Goal: Register for event/course: Sign up to attend an event or enroll in a course

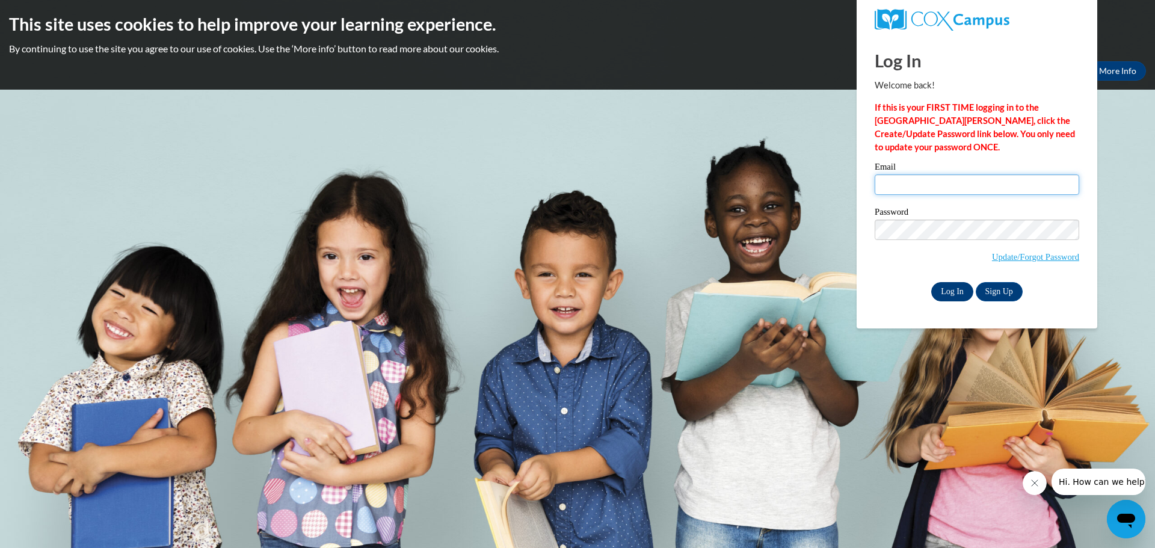
type input "[EMAIL_ADDRESS][DOMAIN_NAME]"
click at [951, 285] on input "Log In" at bounding box center [952, 291] width 42 height 19
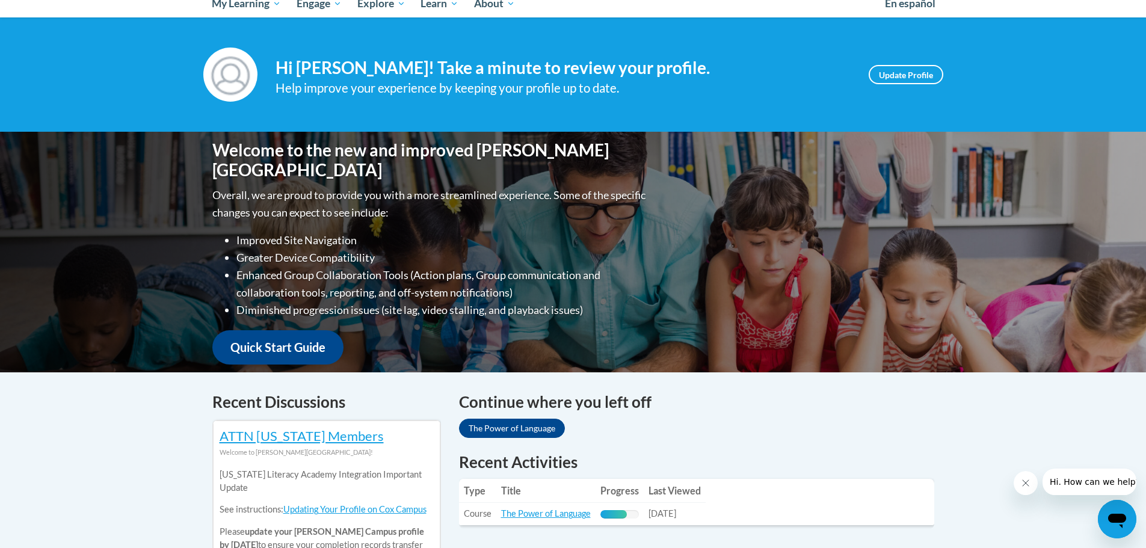
scroll to position [361, 0]
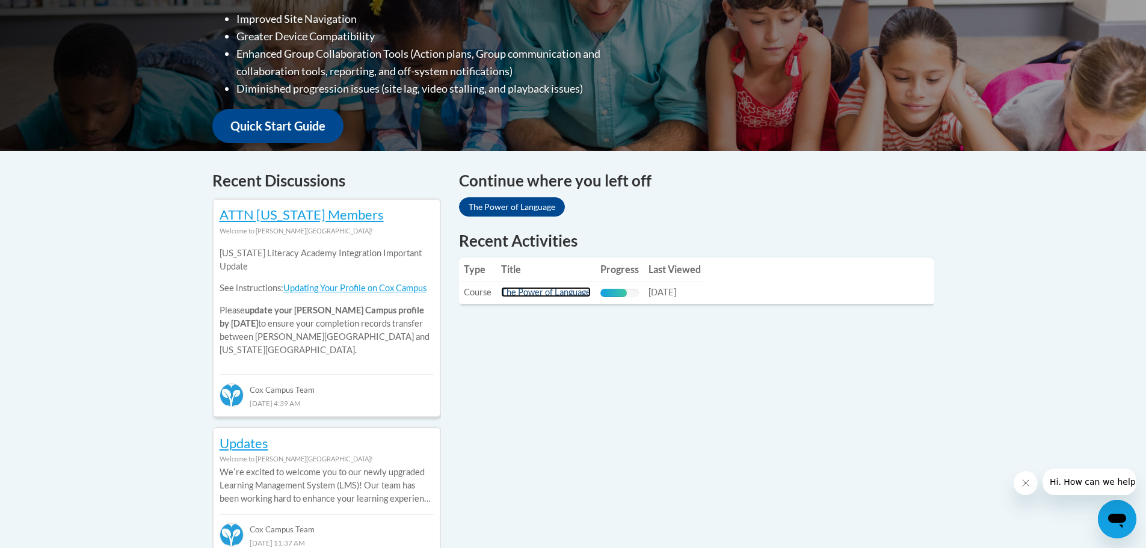
click at [553, 294] on link "The Power of Language" at bounding box center [546, 292] width 90 height 10
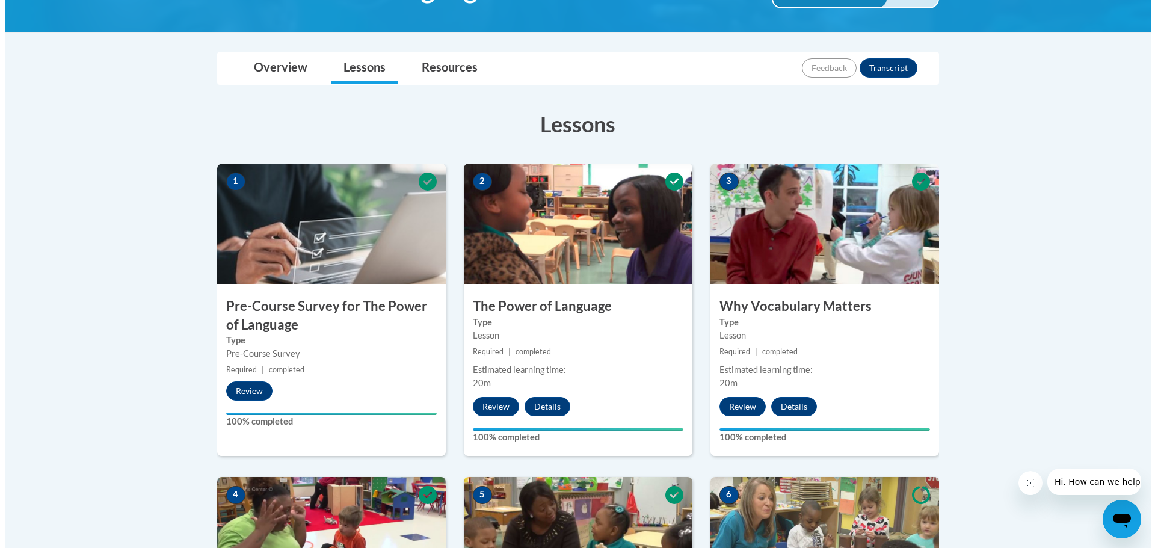
scroll to position [602, 0]
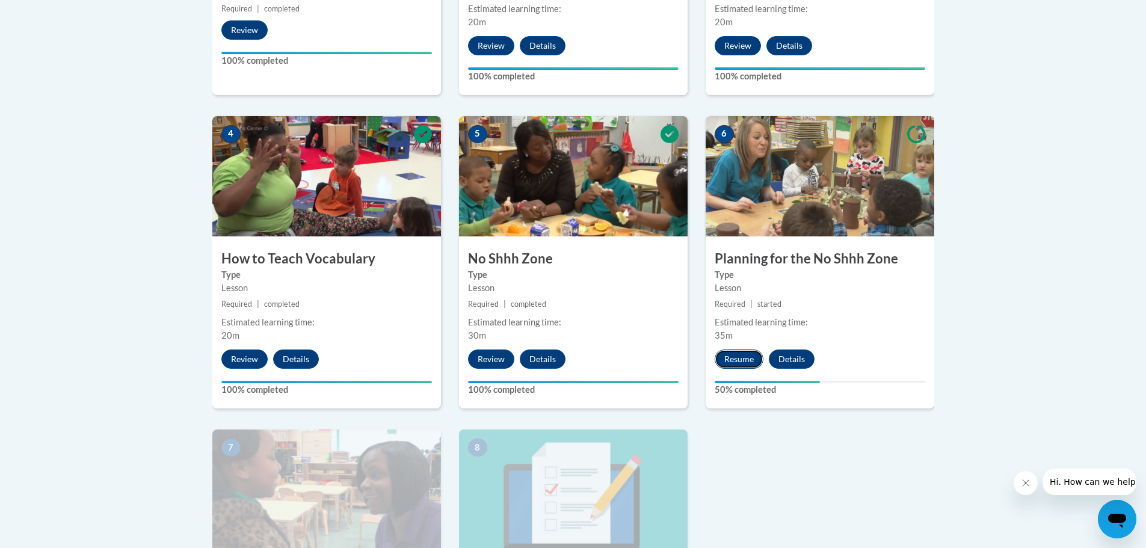
click at [738, 360] on button "Resume" at bounding box center [739, 359] width 49 height 19
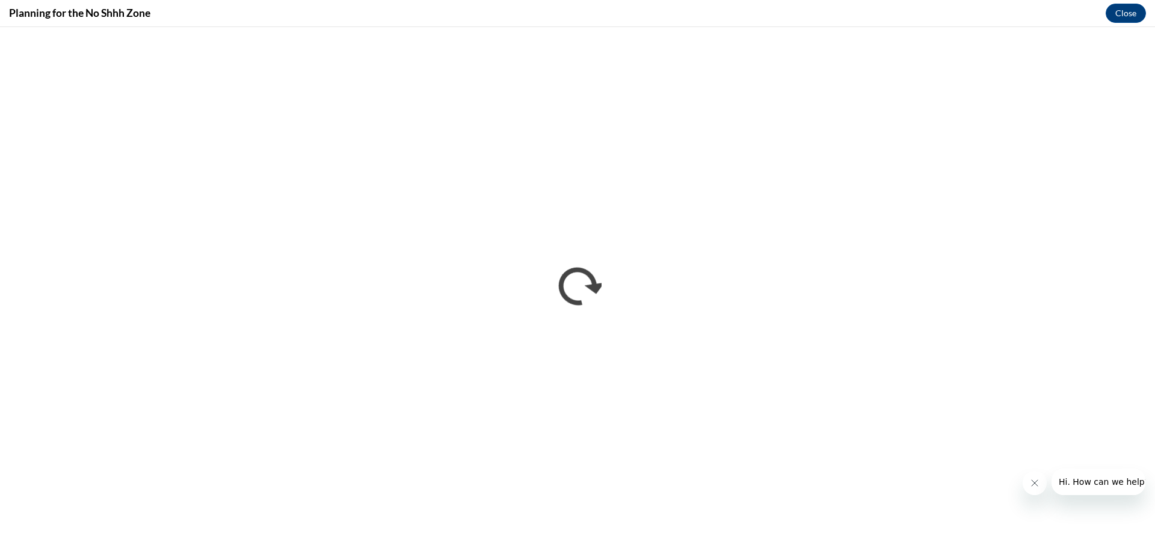
scroll to position [0, 0]
click at [1040, 485] on button "Close message from company" at bounding box center [1034, 483] width 24 height 24
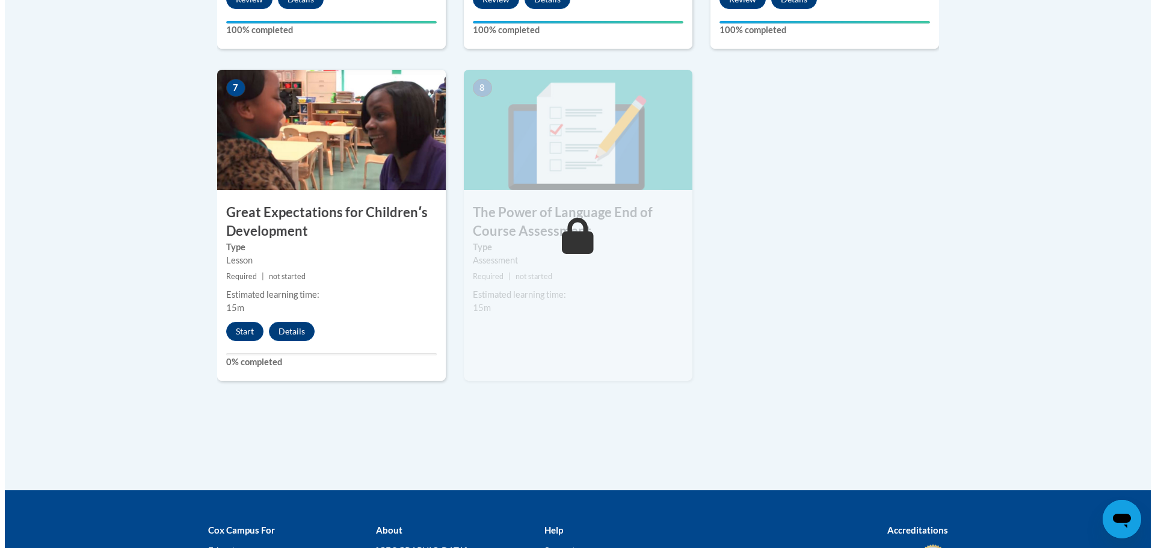
scroll to position [963, 0]
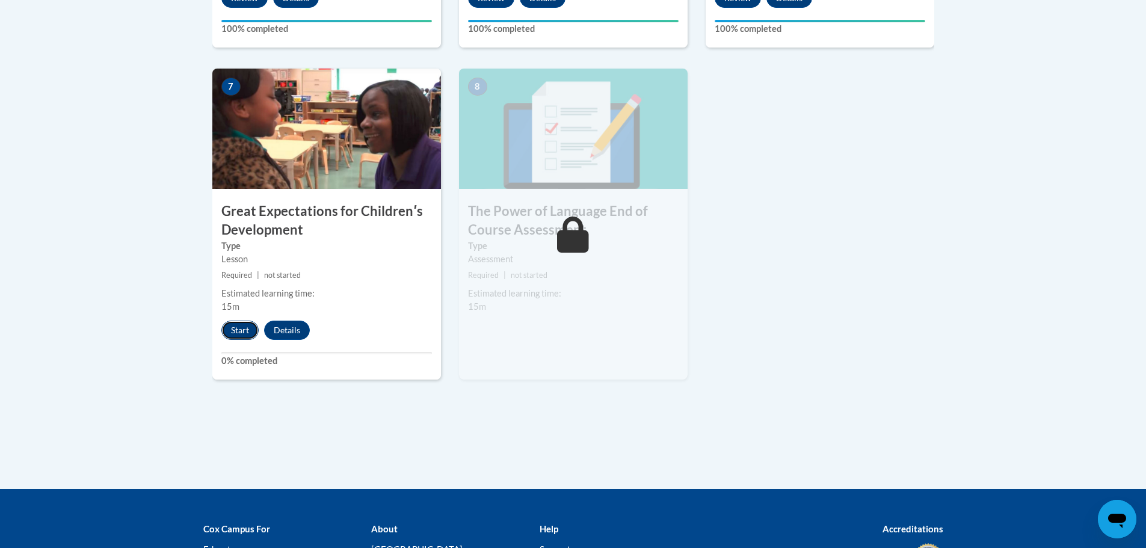
click at [239, 333] on button "Start" at bounding box center [239, 330] width 37 height 19
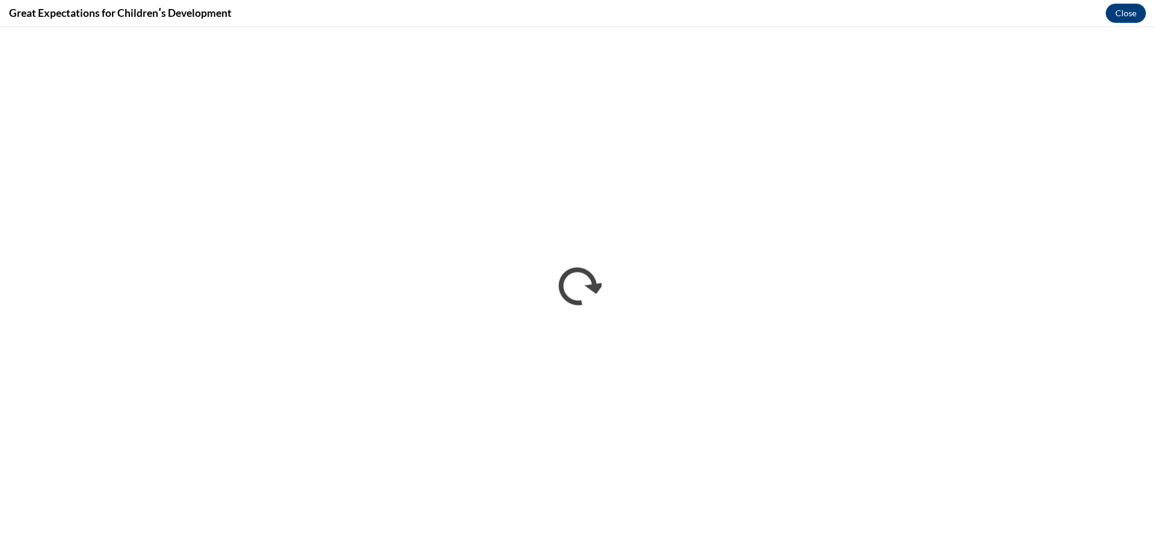
scroll to position [0, 0]
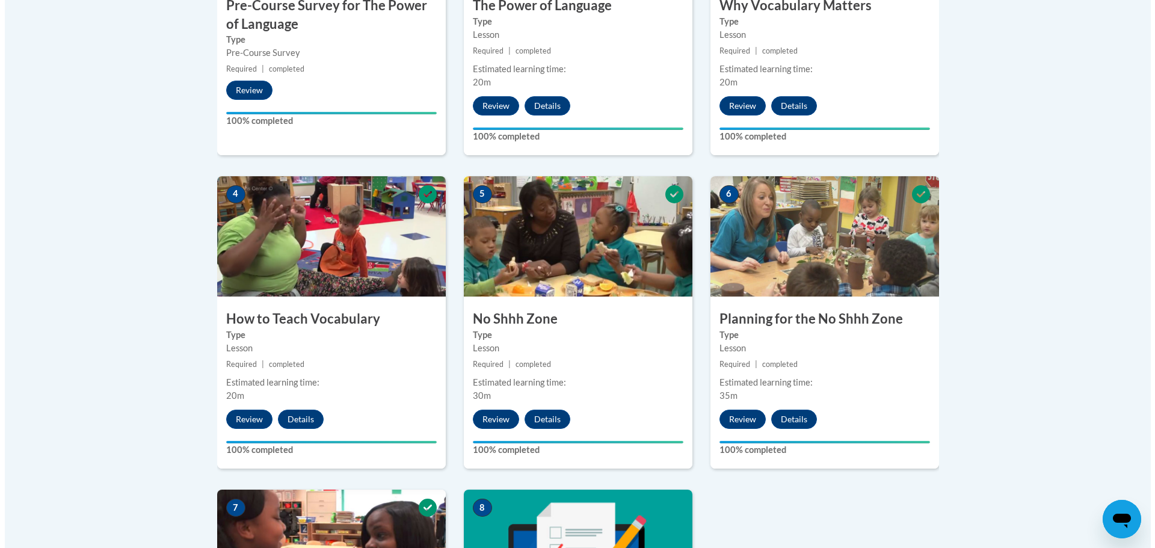
scroll to position [963, 0]
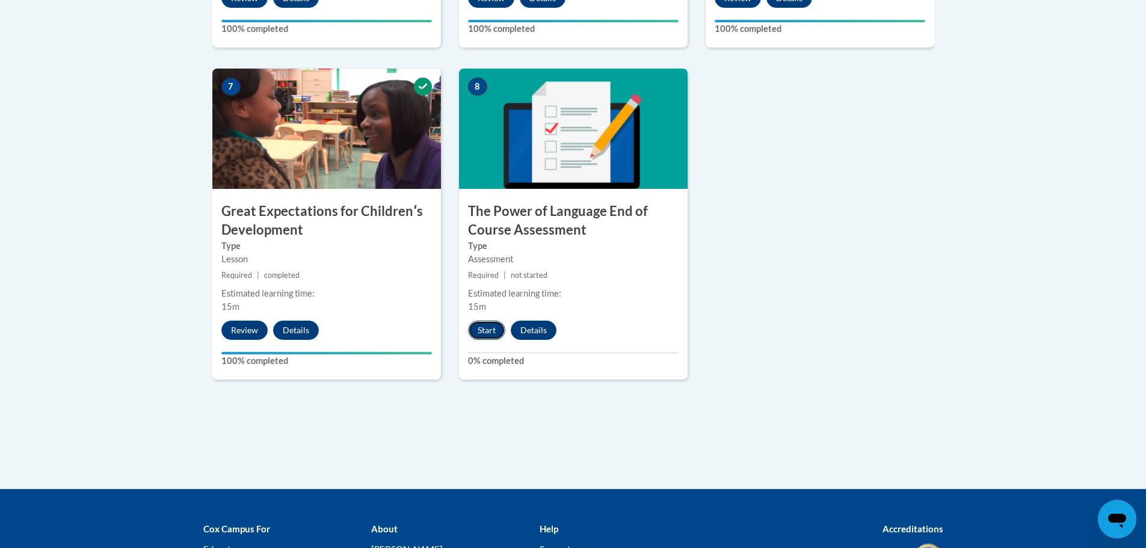
click at [480, 329] on button "Start" at bounding box center [486, 330] width 37 height 19
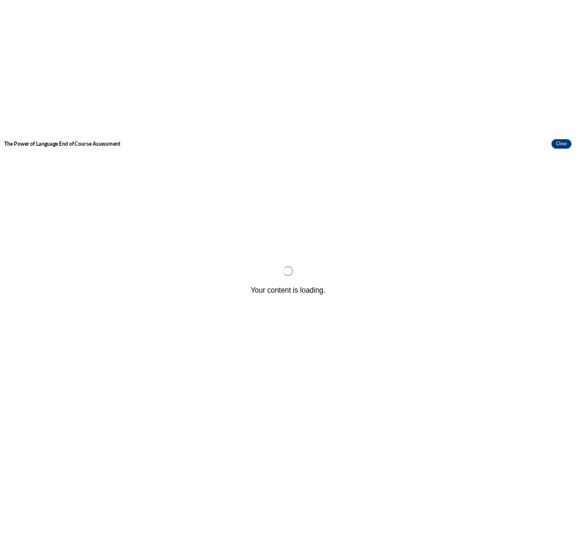
scroll to position [0, 0]
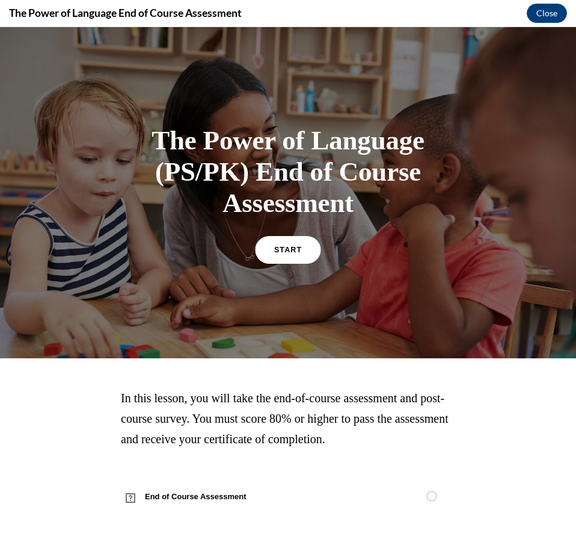
click at [300, 242] on link "START" at bounding box center [288, 249] width 66 height 28
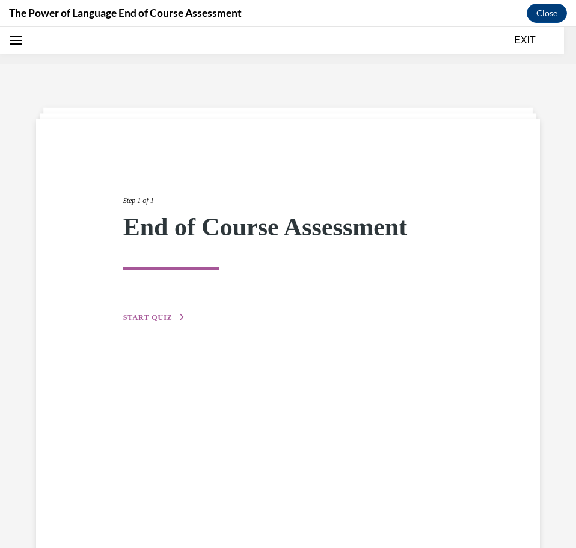
scroll to position [37, 0]
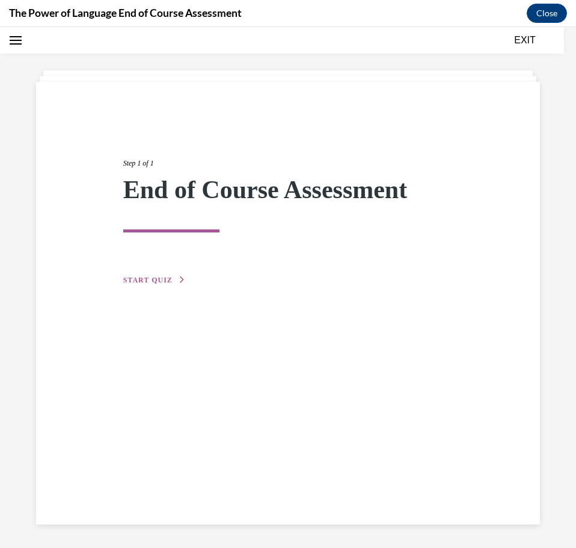
click at [169, 279] on span "START QUIZ" at bounding box center [147, 280] width 49 height 8
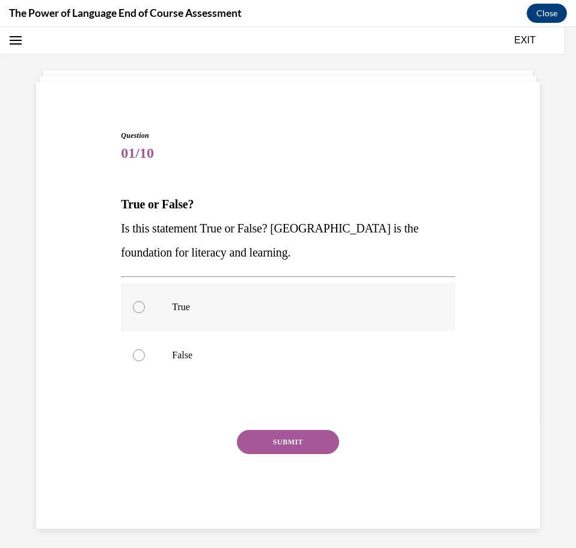
click at [135, 302] on div at bounding box center [139, 307] width 12 height 12
click at [135, 302] on input "True" at bounding box center [139, 307] width 12 height 12
radio input "true"
click at [316, 440] on button "SUBMIT" at bounding box center [288, 442] width 102 height 24
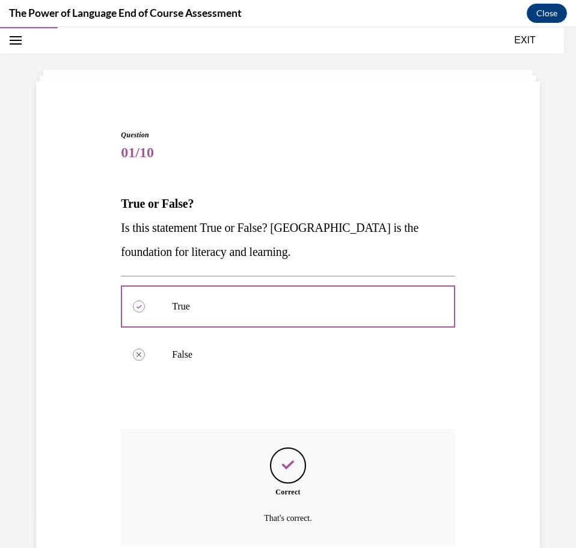
scroll to position [140, 0]
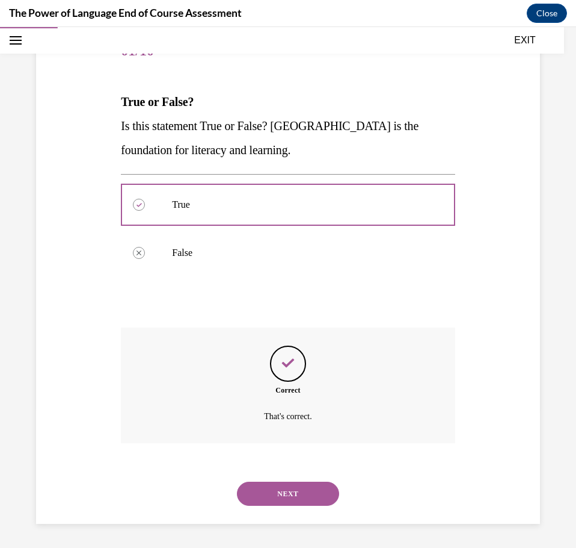
click at [306, 493] on button "NEXT" at bounding box center [288, 493] width 102 height 24
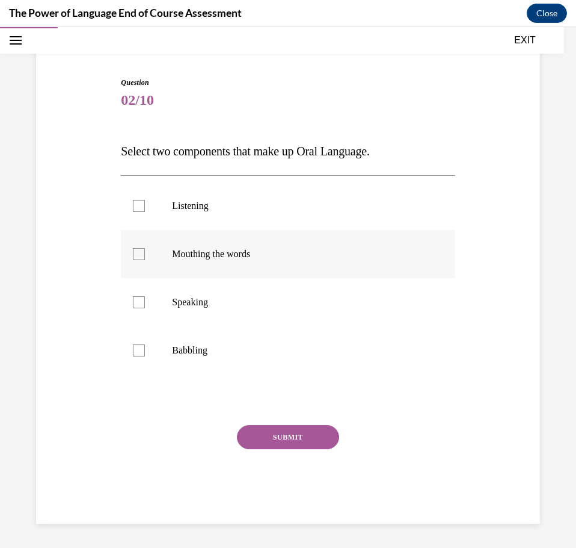
drag, startPoint x: 162, startPoint y: 297, endPoint x: 171, endPoint y: 265, distance: 33.1
click at [162, 297] on label "Speaking" at bounding box center [288, 302] width 334 height 48
click at [145, 297] on input "Speaking" at bounding box center [139, 302] width 12 height 12
checkbox input "true"
click at [181, 204] on p "Listening" at bounding box center [298, 206] width 253 height 12
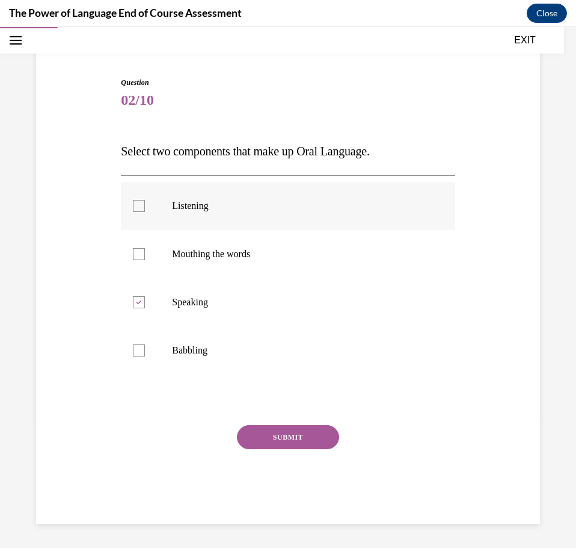
click at [145, 204] on input "Listening" at bounding box center [139, 206] width 12 height 12
checkbox input "true"
click at [282, 436] on button "SUBMIT" at bounding box center [288, 437] width 102 height 24
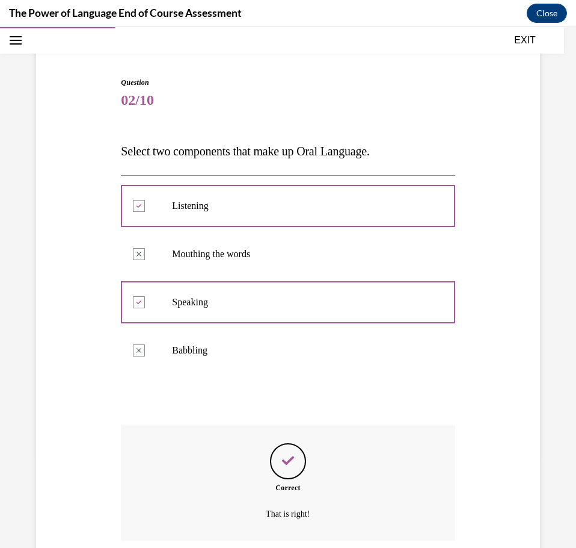
scroll to position [188, 0]
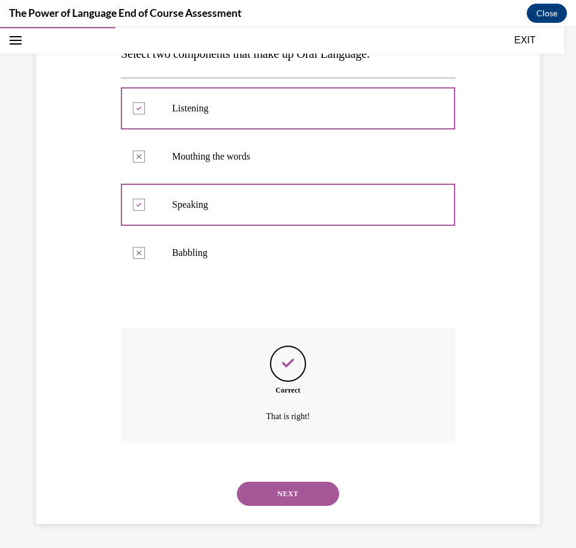
click at [294, 489] on button "NEXT" at bounding box center [288, 493] width 102 height 24
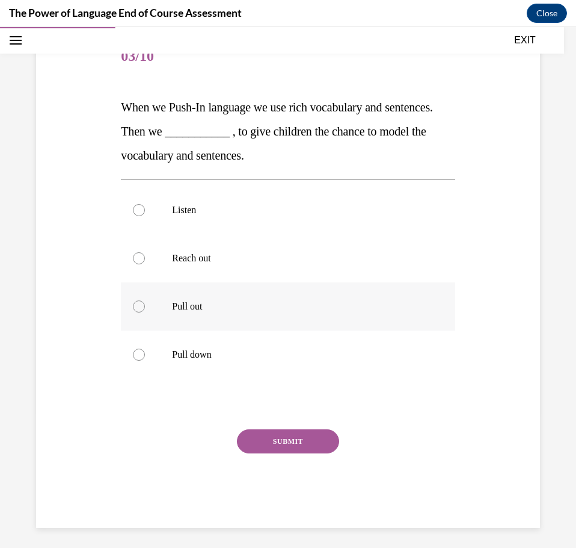
click at [172, 301] on p "Pull out" at bounding box center [298, 306] width 253 height 12
click at [145, 301] on input "Pull out" at bounding box center [139, 306] width 12 height 12
radio input "true"
click at [321, 451] on button "SUBMIT" at bounding box center [288, 441] width 102 height 24
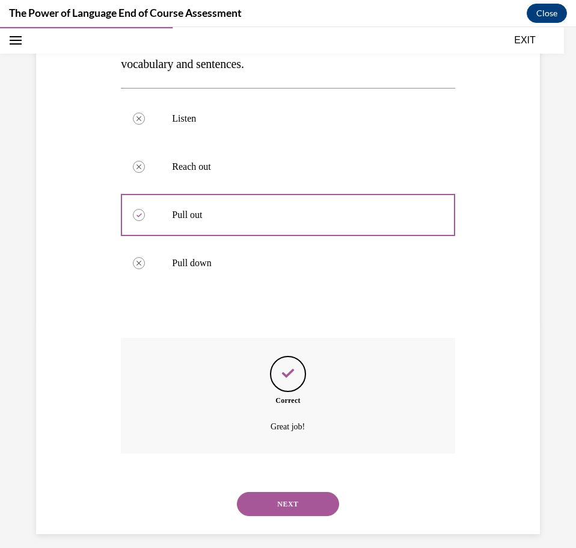
scroll to position [236, 0]
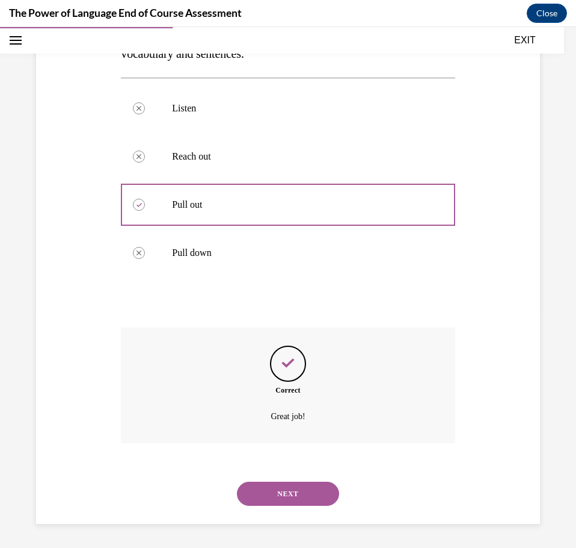
click at [289, 493] on button "NEXT" at bounding box center [288, 493] width 102 height 24
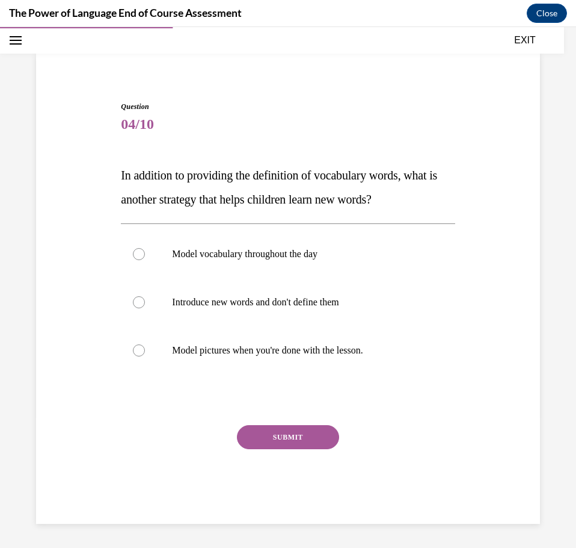
scroll to position [66, 0]
click at [244, 257] on p "Model vocabulary throughout the day" at bounding box center [298, 254] width 253 height 12
click at [300, 440] on button "SUBMIT" at bounding box center [288, 437] width 102 height 24
click at [206, 253] on p "Model vocabulary throughout the day" at bounding box center [298, 254] width 253 height 12
click at [145, 253] on input "Model vocabulary throughout the day" at bounding box center [139, 254] width 12 height 12
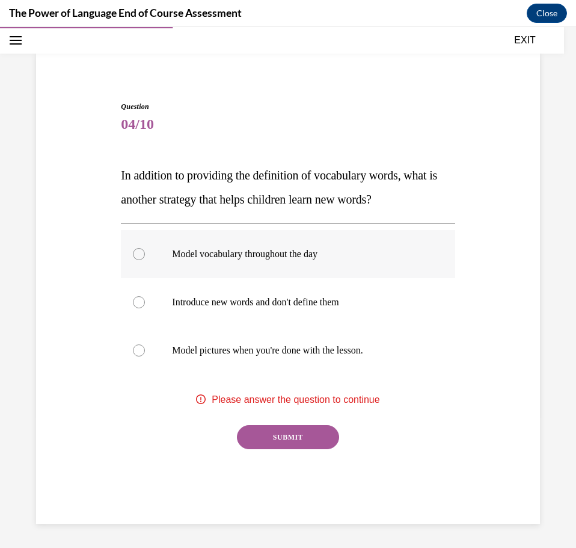
radio input "true"
click at [284, 438] on button "SUBMIT" at bounding box center [288, 437] width 102 height 24
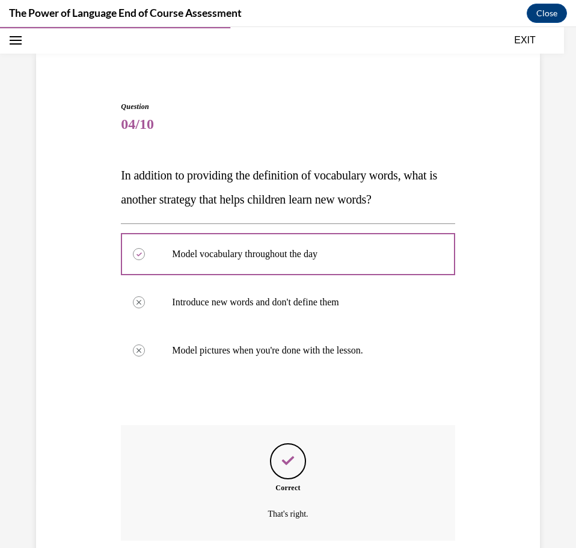
scroll to position [164, 0]
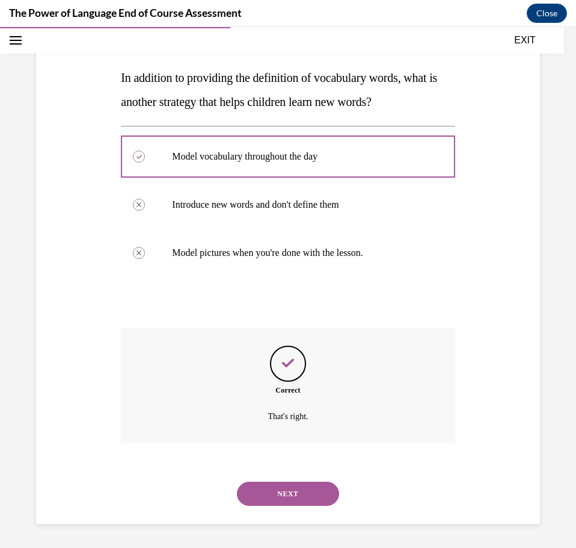
click at [295, 496] on button "NEXT" at bounding box center [288, 493] width 102 height 24
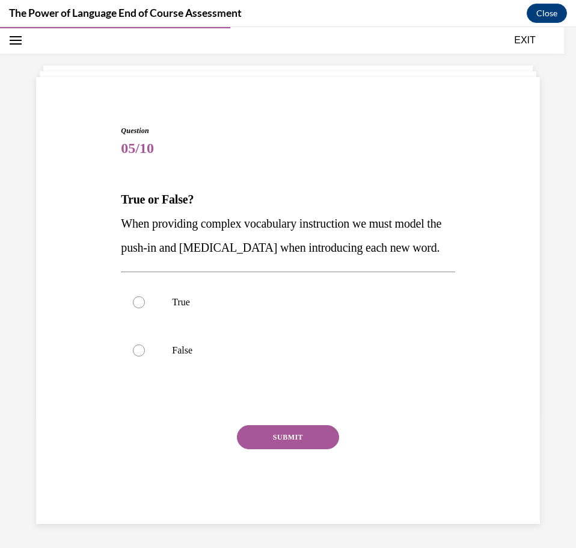
scroll to position [66, 0]
click at [184, 307] on p "True" at bounding box center [298, 302] width 253 height 12
click at [145, 307] on input "True" at bounding box center [139, 302] width 12 height 12
radio input "true"
click at [289, 434] on button "SUBMIT" at bounding box center [288, 437] width 102 height 24
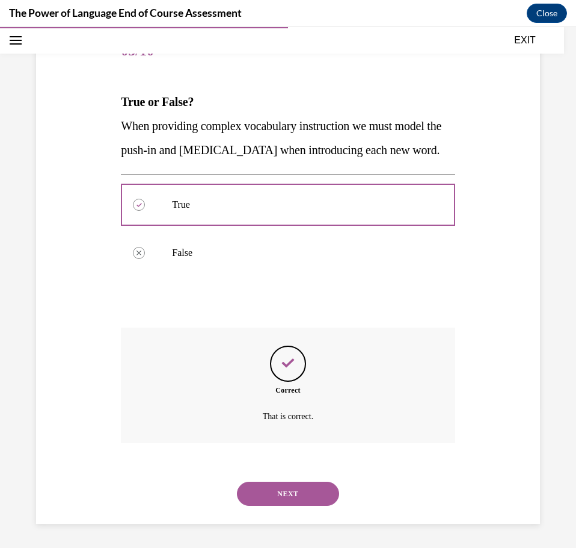
scroll to position [164, 0]
click at [288, 497] on button "NEXT" at bounding box center [288, 493] width 102 height 24
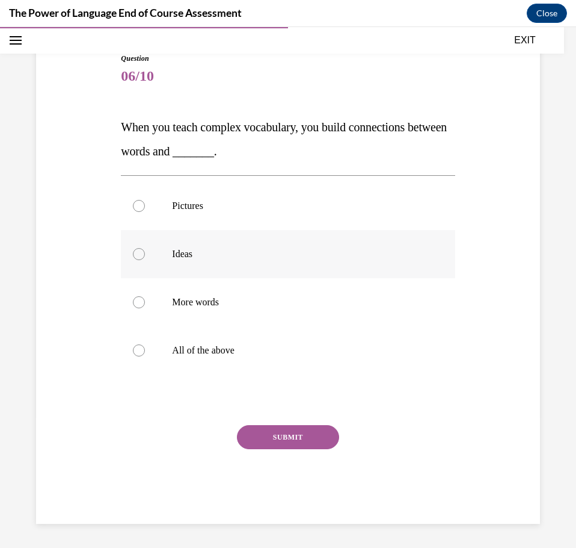
click at [229, 254] on p "Ideas" at bounding box center [298, 254] width 253 height 12
click at [145, 254] on input "Ideas" at bounding box center [139, 254] width 12 height 12
radio input "true"
click at [295, 436] on button "SUBMIT" at bounding box center [288, 437] width 102 height 24
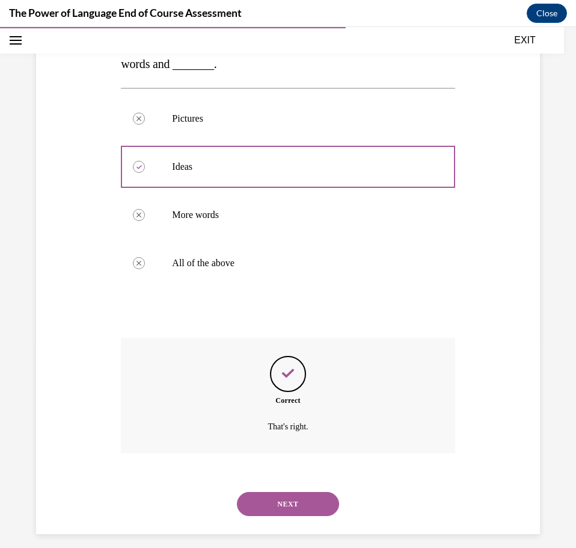
scroll to position [212, 0]
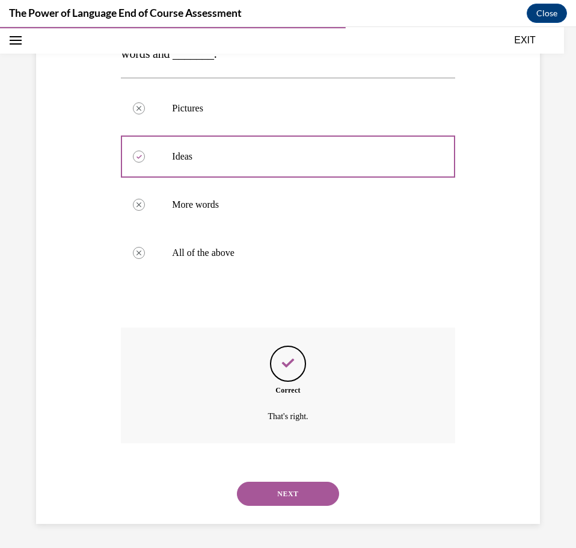
click at [288, 490] on button "NEXT" at bounding box center [288, 493] width 102 height 24
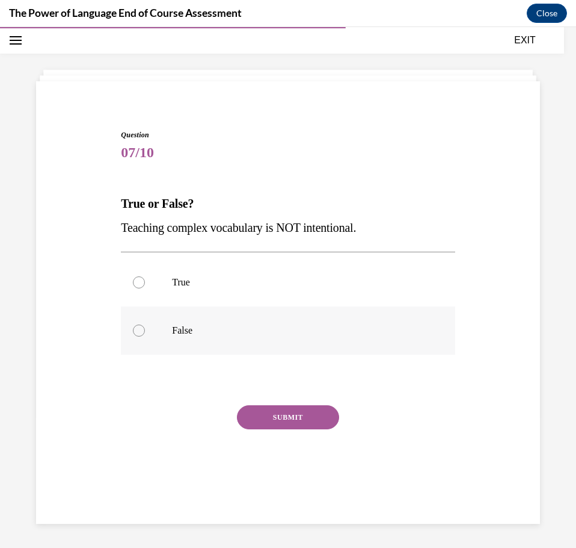
click at [174, 332] on p "False" at bounding box center [298, 330] width 253 height 12
click at [145, 332] on input "False" at bounding box center [139, 330] width 12 height 12
radio input "true"
click at [298, 411] on button "SUBMIT" at bounding box center [288, 417] width 102 height 24
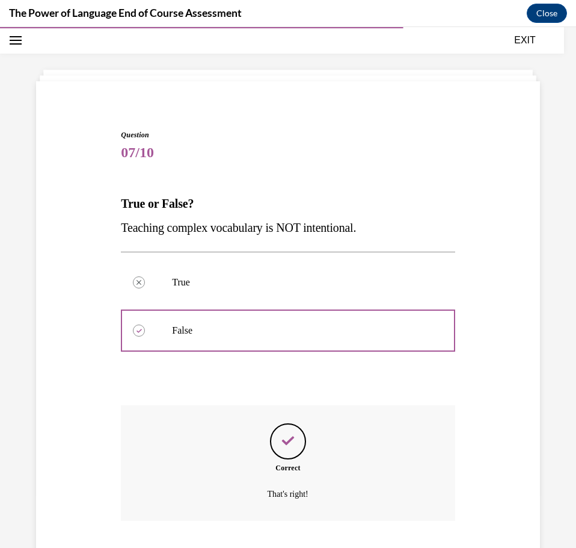
scroll to position [116, 0]
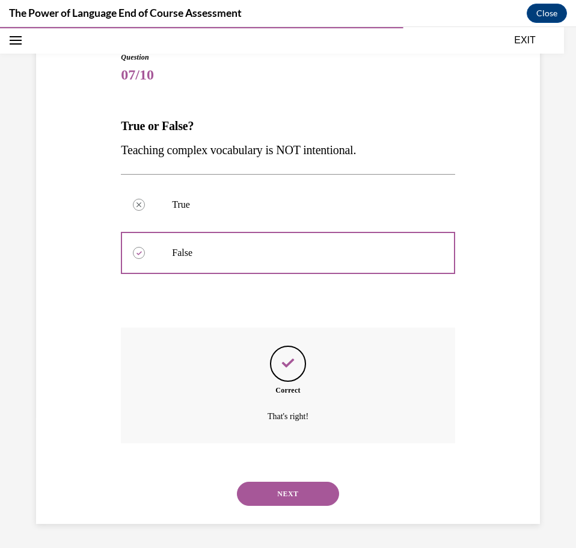
click at [287, 490] on button "NEXT" at bounding box center [288, 493] width 102 height 24
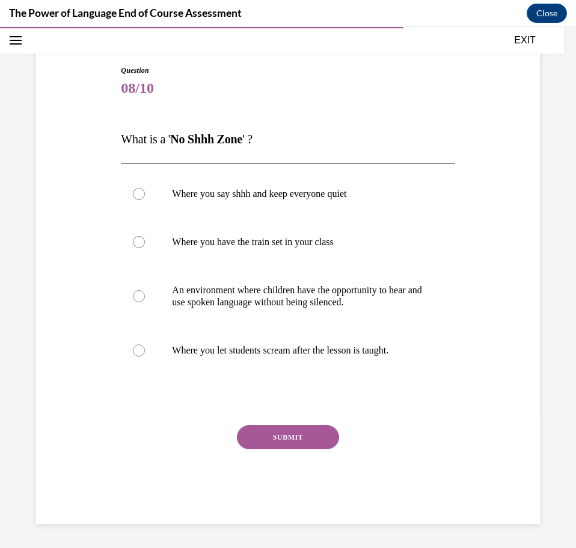
scroll to position [50, 0]
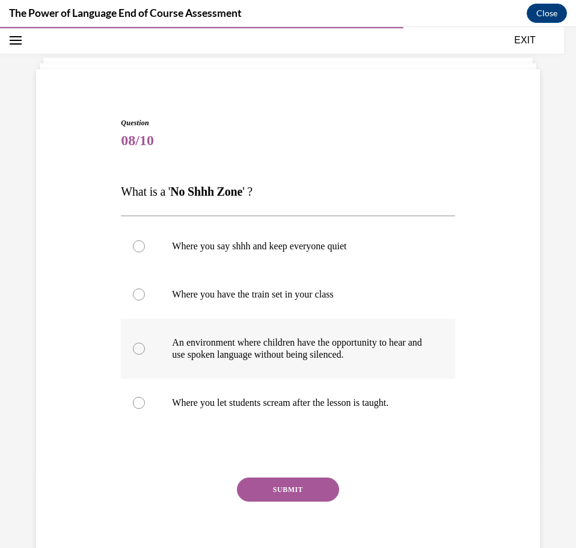
click at [220, 348] on p "An environment where children have the opportunity to hear and use spoken langu…" at bounding box center [298, 348] width 253 height 24
click at [145, 348] on input "An environment where children have the opportunity to hear and use spoken langu…" at bounding box center [139, 348] width 12 height 12
radio input "true"
click at [262, 498] on button "SUBMIT" at bounding box center [288, 489] width 102 height 24
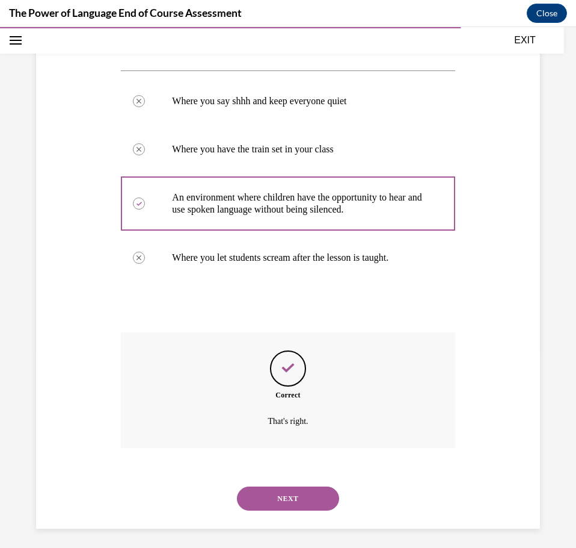
scroll to position [200, 0]
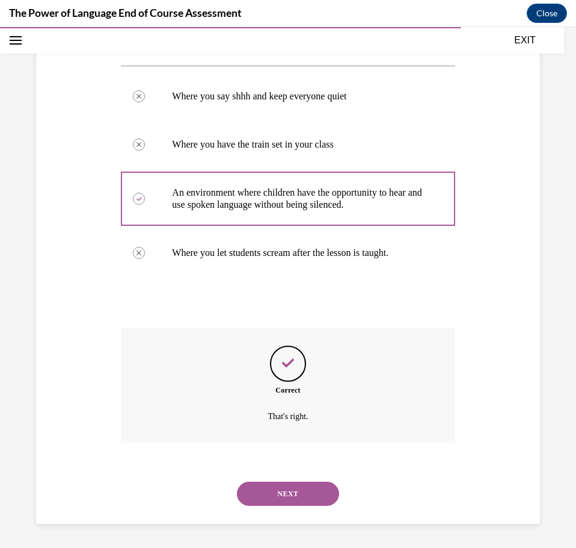
click at [292, 493] on button "NEXT" at bounding box center [288, 493] width 102 height 24
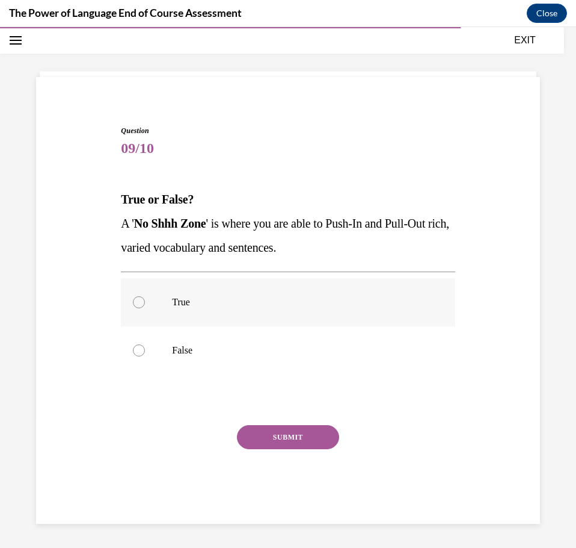
click at [189, 308] on label "True" at bounding box center [288, 302] width 334 height 48
click at [145, 308] on input "True" at bounding box center [139, 302] width 12 height 12
radio input "true"
click at [296, 432] on button "SUBMIT" at bounding box center [288, 437] width 102 height 24
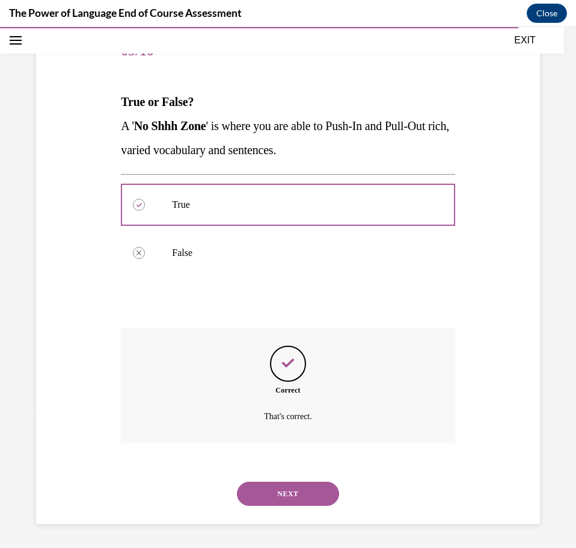
click at [285, 496] on button "NEXT" at bounding box center [288, 493] width 102 height 24
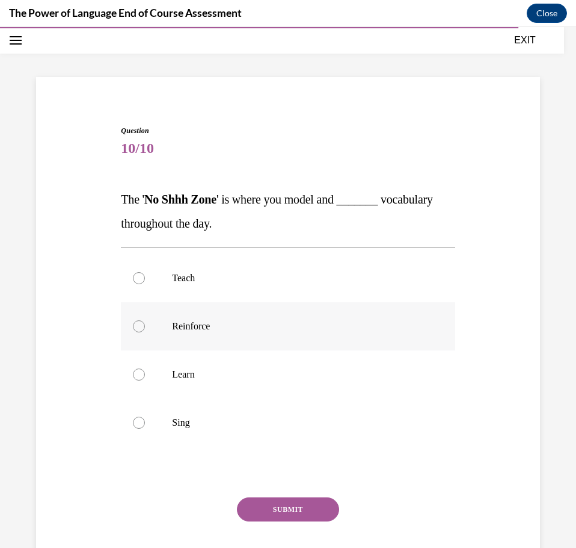
click at [262, 329] on p "Reinforce" at bounding box center [298, 326] width 253 height 12
click at [145, 329] on input "Reinforce" at bounding box center [139, 326] width 12 height 12
radio input "true"
click at [300, 519] on button "SUBMIT" at bounding box center [288, 509] width 102 height 24
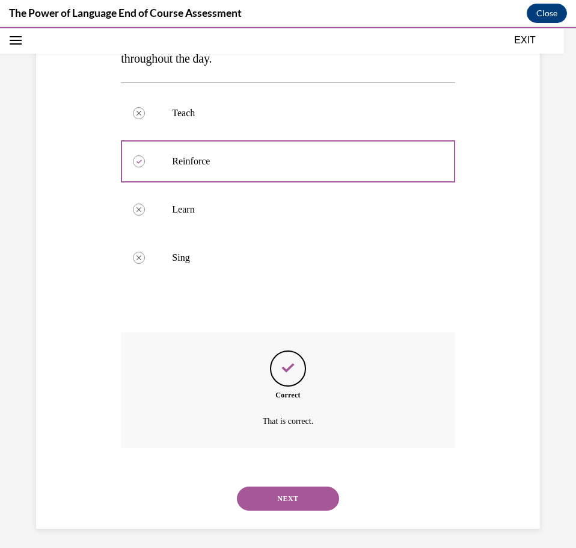
scroll to position [212, 0]
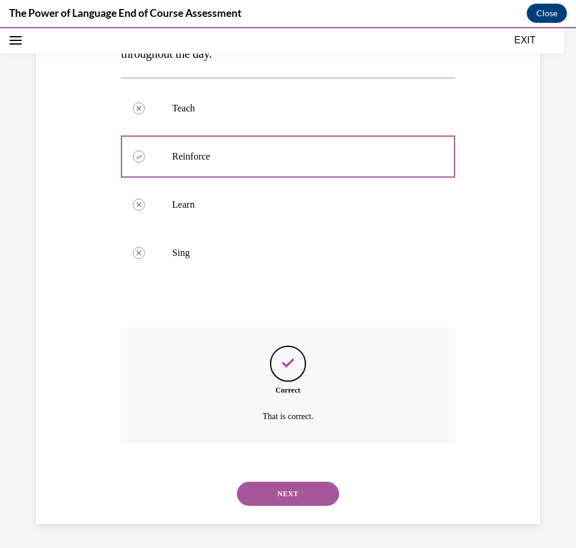
click at [287, 480] on div "NEXT" at bounding box center [288, 493] width 334 height 48
click at [283, 494] on button "NEXT" at bounding box center [288, 493] width 102 height 24
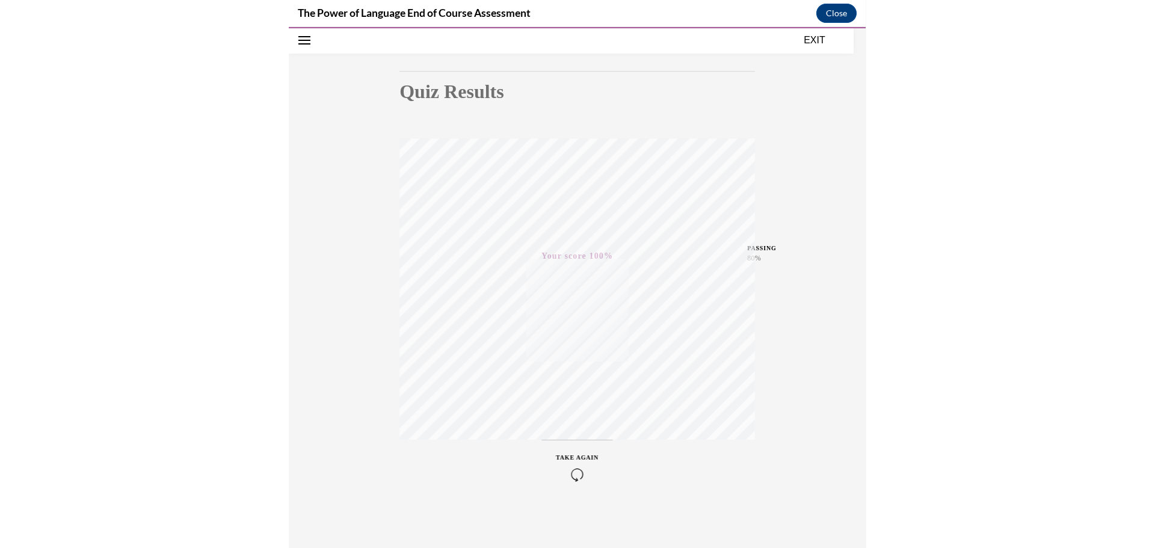
scroll to position [96, 0]
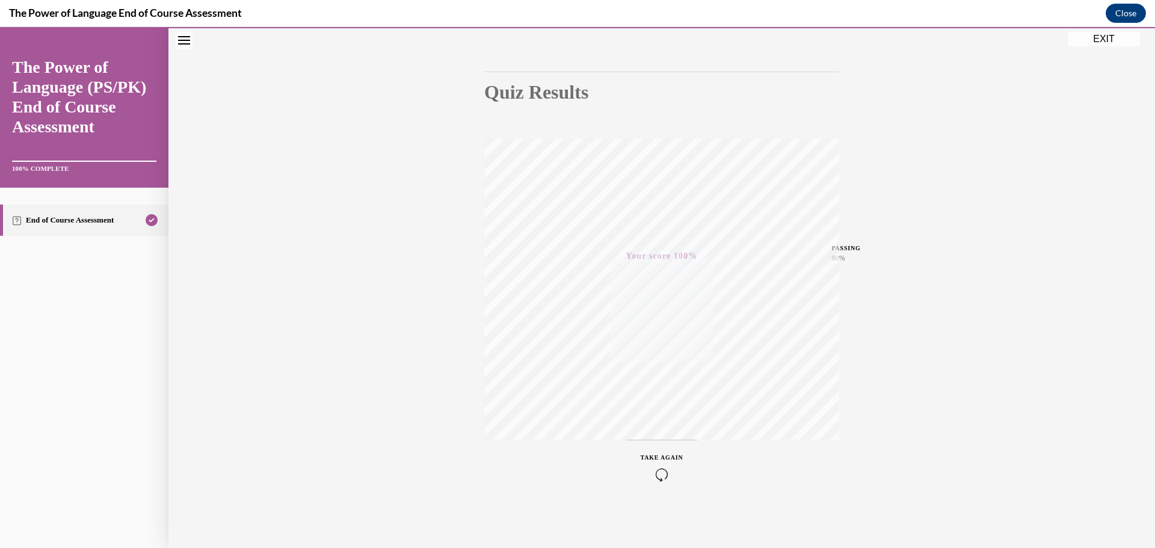
click at [1089, 33] on button "EXIT" at bounding box center [1104, 39] width 72 height 14
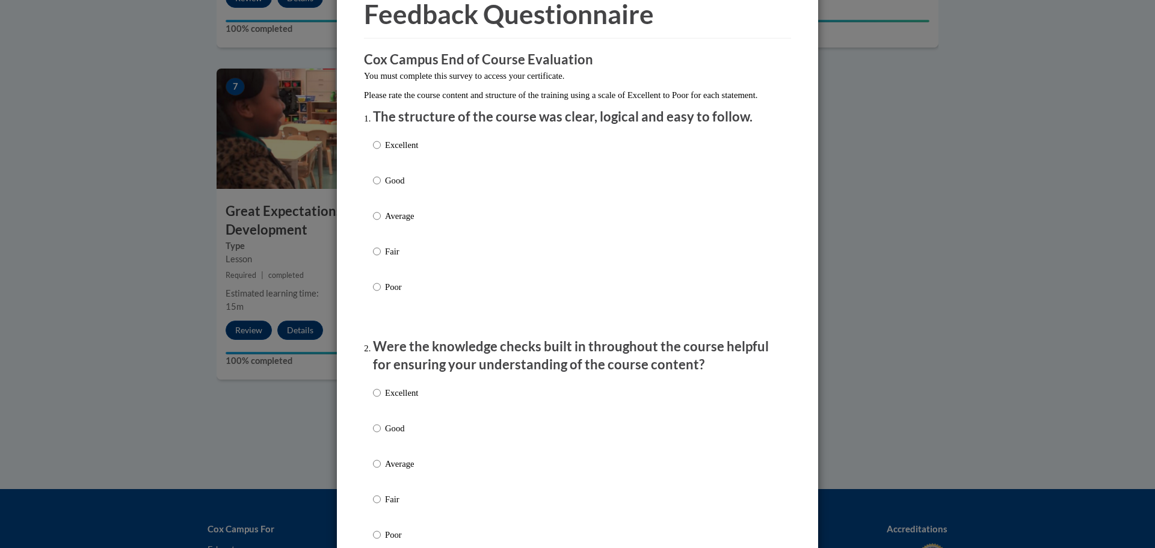
click at [390, 152] on p "Excellent" at bounding box center [401, 144] width 33 height 13
click at [381, 152] on input "Excellent" at bounding box center [377, 144] width 8 height 13
radio input "true"
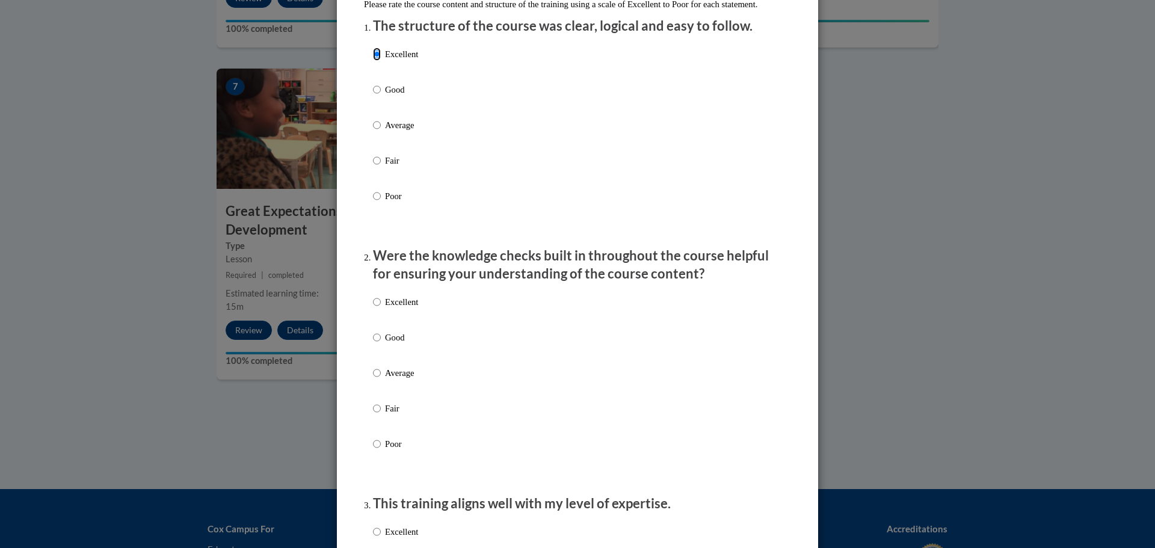
scroll to position [241, 0]
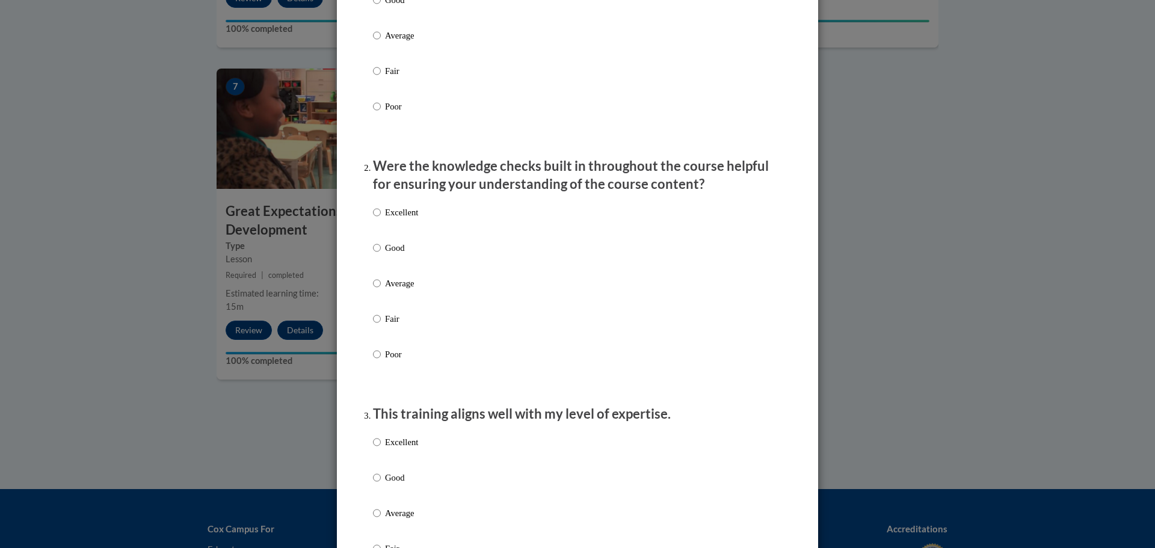
click at [410, 219] on p "Excellent" at bounding box center [401, 212] width 33 height 13
click at [381, 219] on input "Excellent" at bounding box center [377, 212] width 8 height 13
radio input "true"
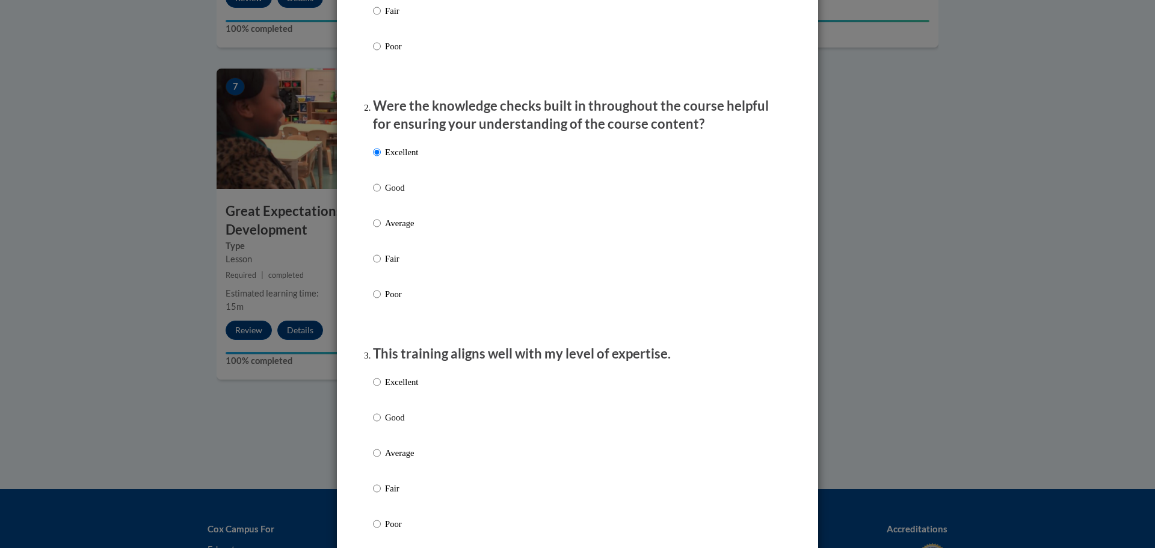
click at [410, 230] on p "Average" at bounding box center [401, 223] width 33 height 13
click at [381, 230] on input "Average" at bounding box center [377, 223] width 8 height 13
radio input "true"
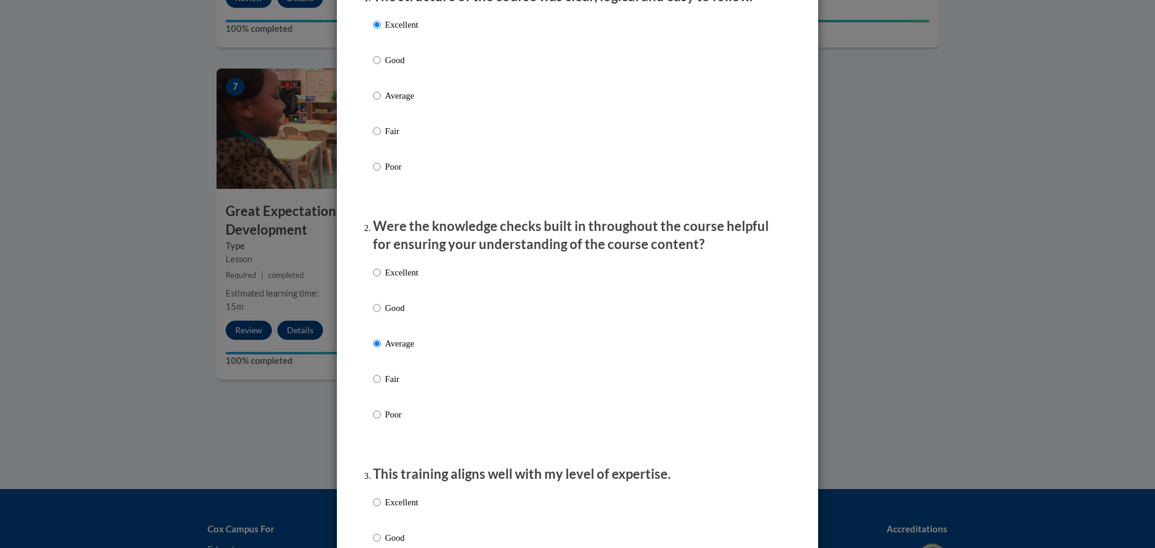
click at [405, 117] on label "Average" at bounding box center [395, 105] width 45 height 32
click at [381, 102] on input "Average" at bounding box center [377, 95] width 8 height 13
radio input "true"
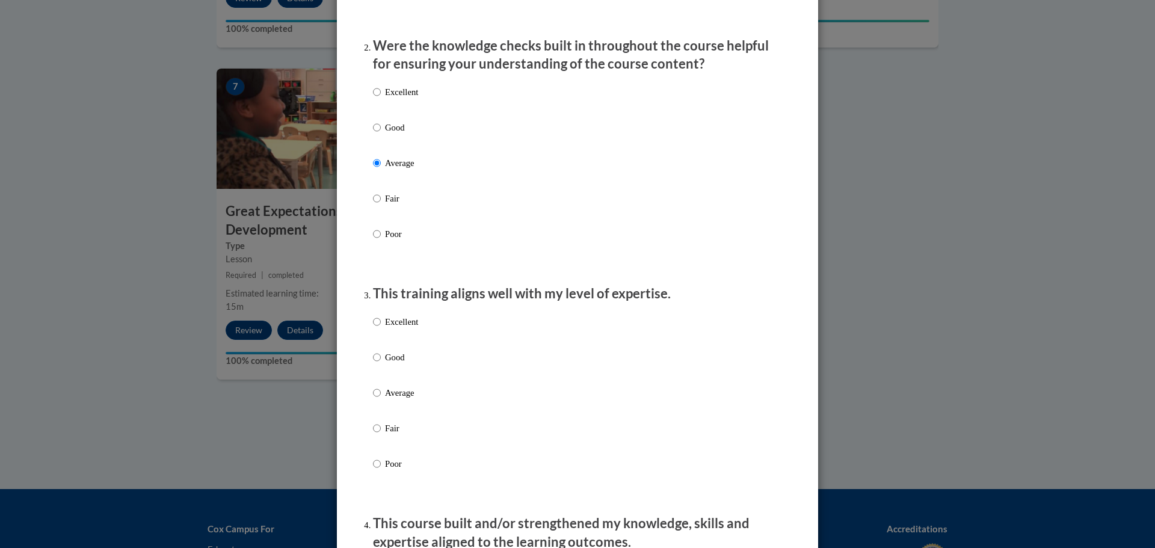
click at [417, 393] on div "Excellent Good Average Fair Poor" at bounding box center [577, 407] width 409 height 196
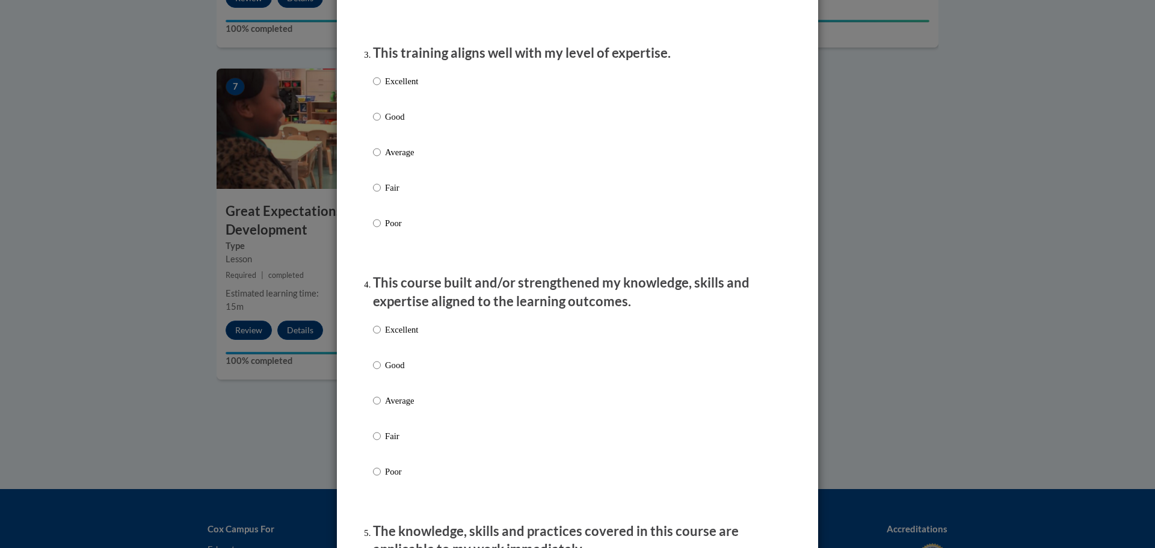
click at [395, 159] on p "Average" at bounding box center [401, 152] width 33 height 13
click at [381, 159] on input "Average" at bounding box center [377, 152] width 8 height 13
radio input "true"
click at [416, 410] on div "Excellent Good Average Fair Poor" at bounding box center [577, 415] width 409 height 196
click at [407, 407] on p "Average" at bounding box center [401, 400] width 33 height 13
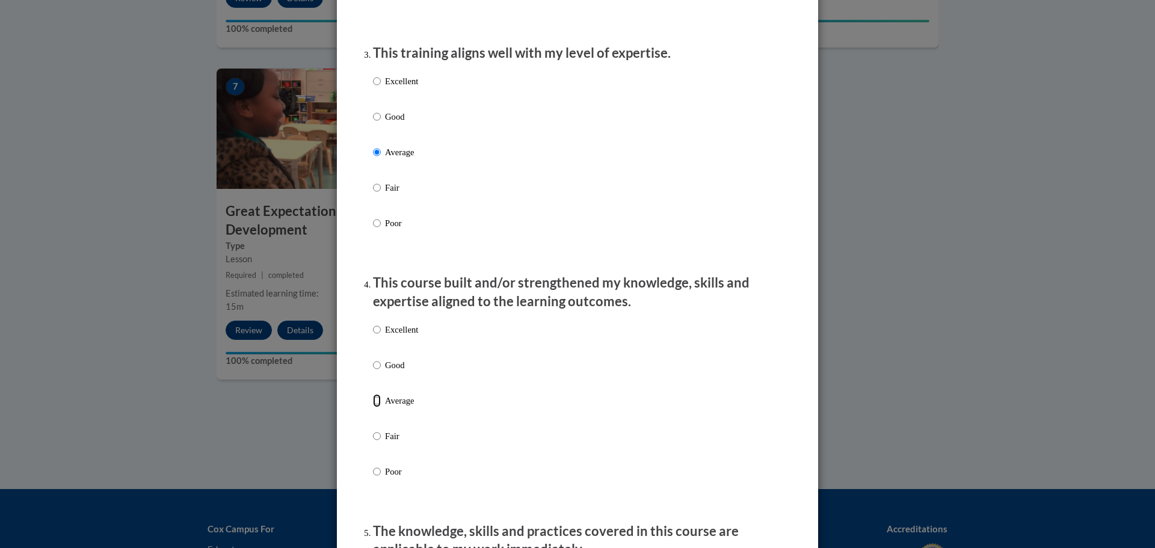
click at [381, 407] on input "Average" at bounding box center [377, 400] width 8 height 13
radio input "true"
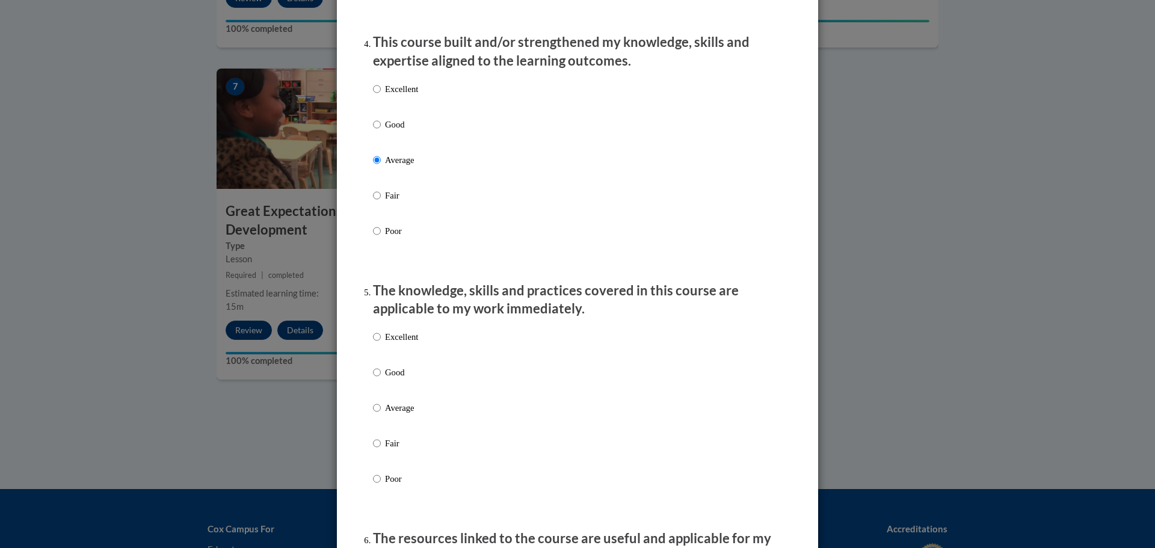
click at [404, 413] on p "Average" at bounding box center [401, 407] width 33 height 13
click at [381, 413] on input "Average" at bounding box center [377, 407] width 8 height 13
radio input "true"
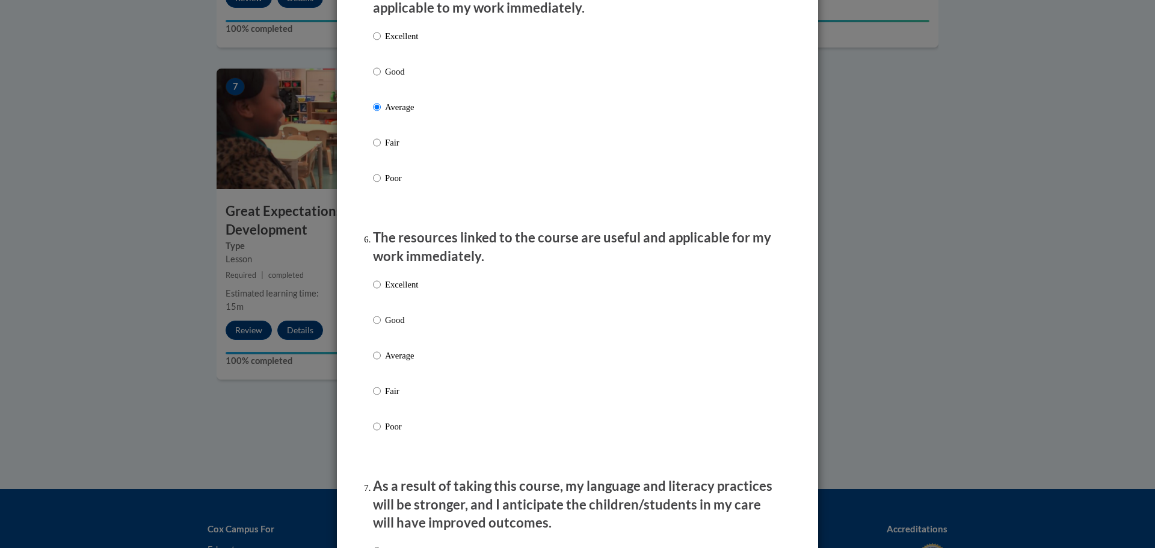
click at [398, 362] on p "Average" at bounding box center [401, 355] width 33 height 13
click at [381, 362] on input "Average" at bounding box center [377, 355] width 8 height 13
radio input "true"
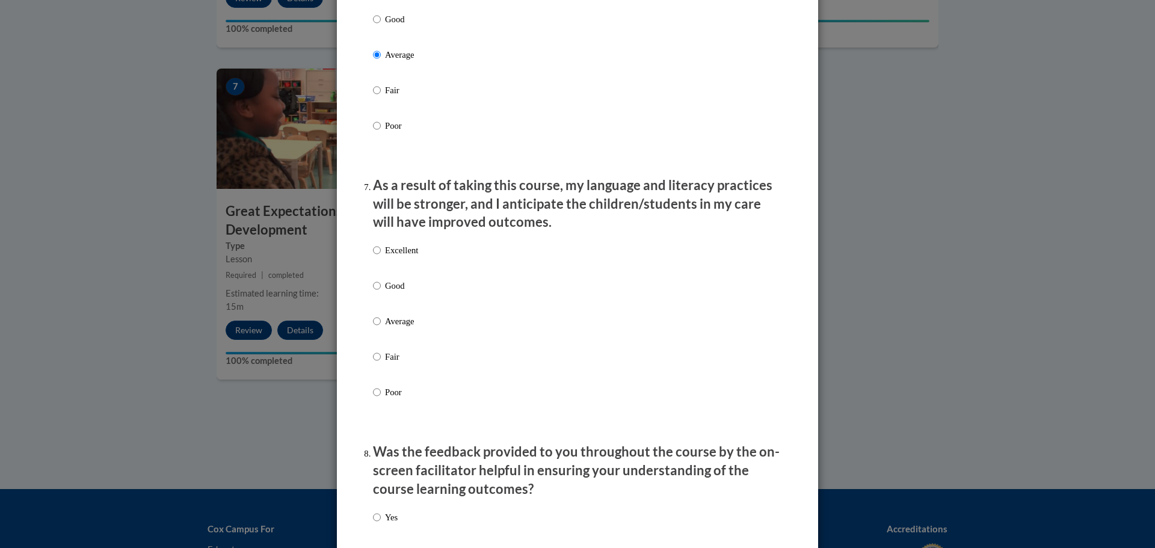
click at [401, 328] on p "Average" at bounding box center [401, 321] width 33 height 13
click at [381, 328] on input "Average" at bounding box center [377, 321] width 8 height 13
radio input "true"
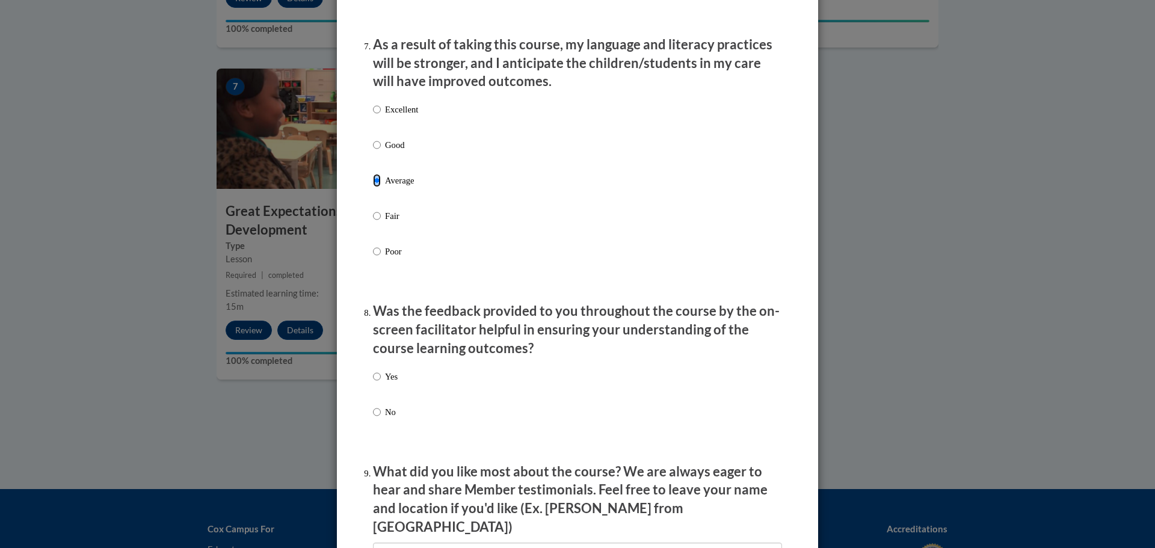
scroll to position [1745, 0]
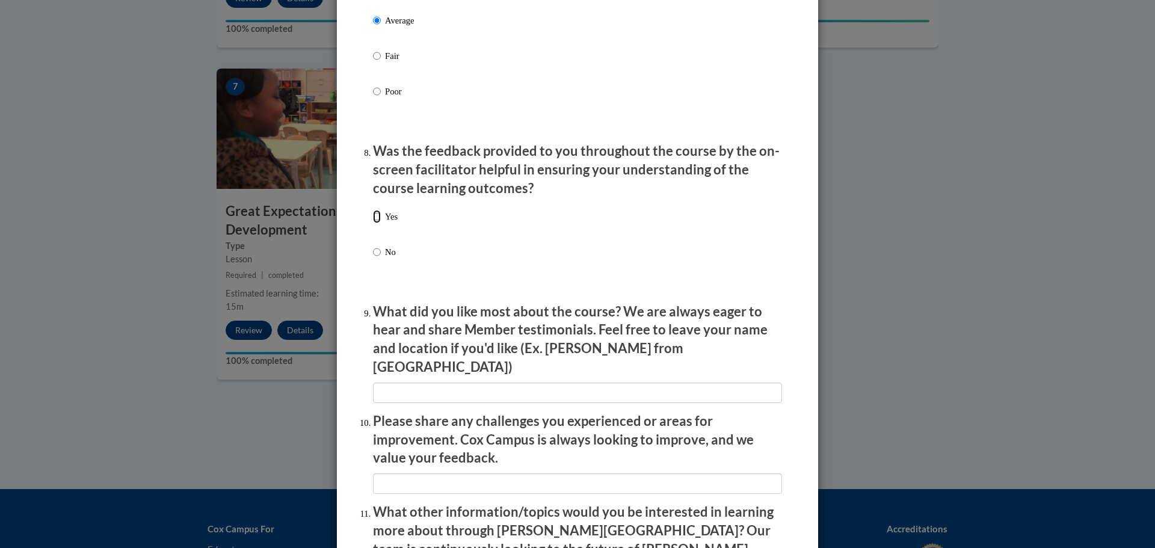
click at [374, 223] on input "Yes" at bounding box center [377, 216] width 8 height 13
radio input "true"
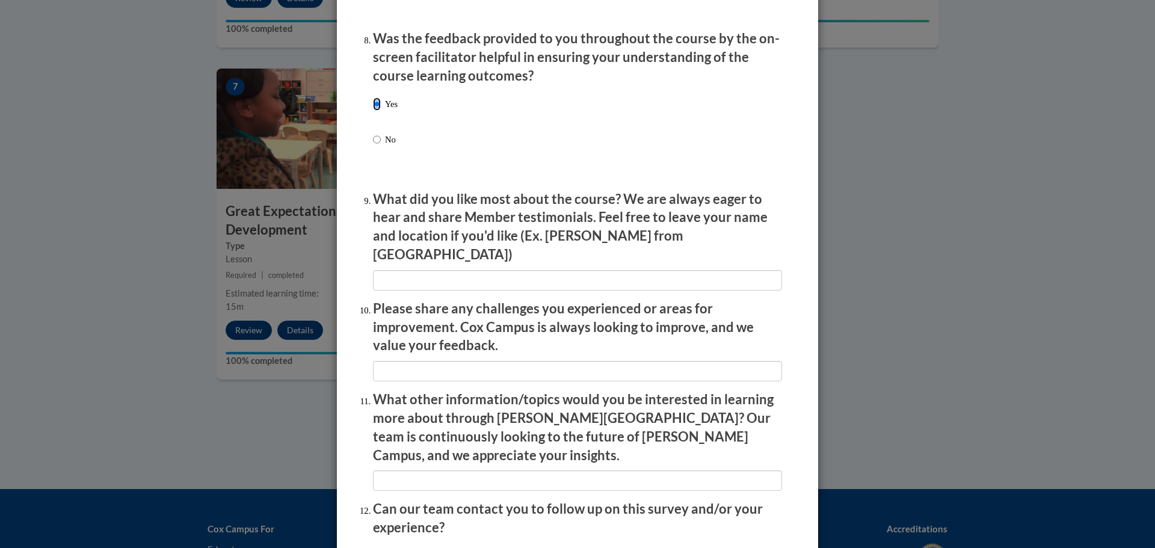
scroll to position [1925, 0]
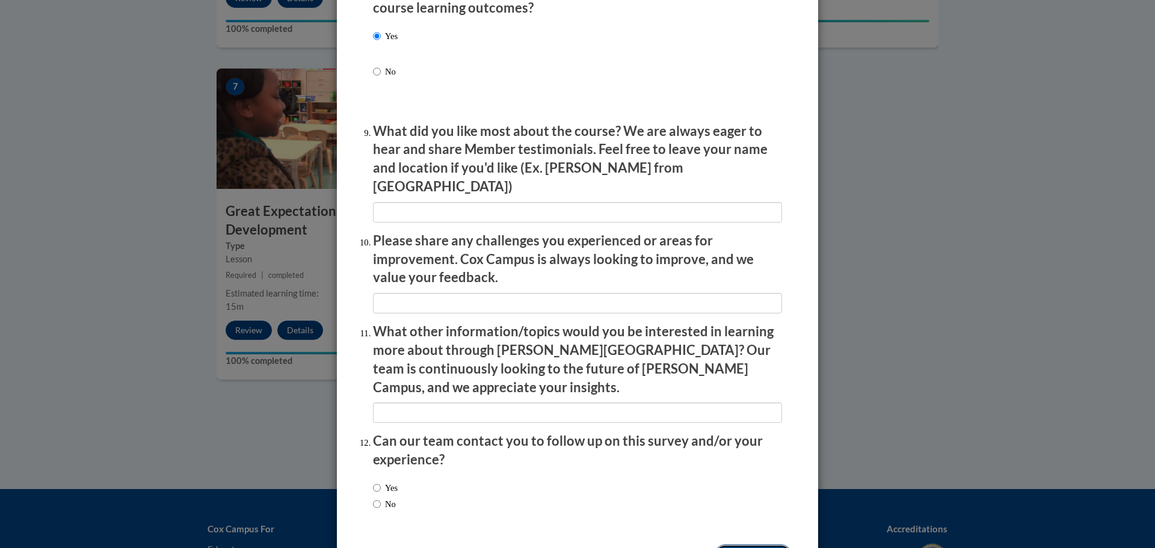
click at [744, 545] on input "Submit feedback" at bounding box center [753, 554] width 76 height 19
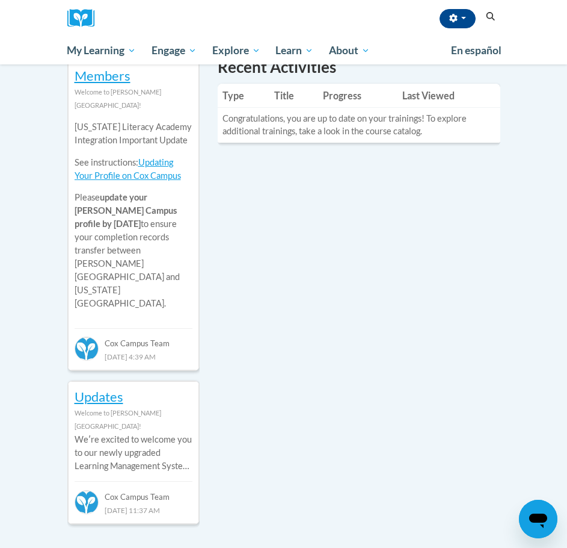
scroll to position [181, 0]
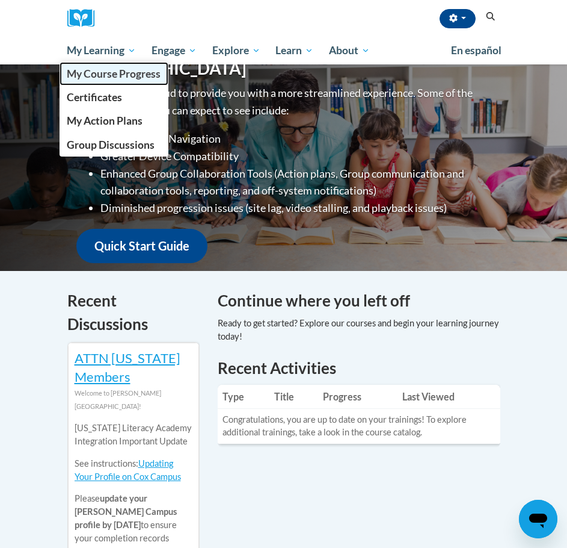
click at [107, 69] on span "My Course Progress" at bounding box center [114, 73] width 94 height 13
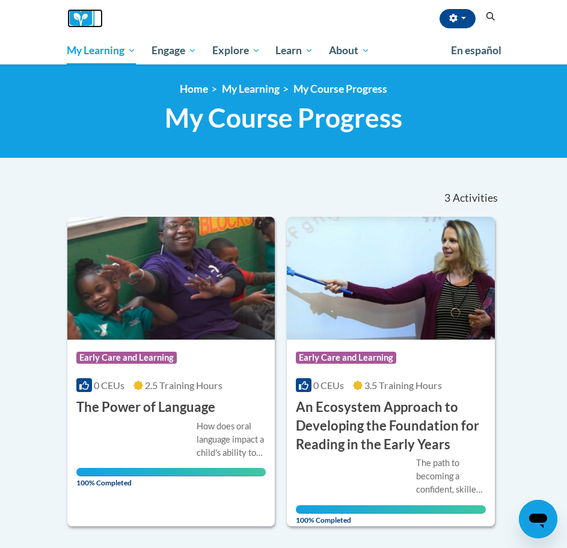
click at [85, 19] on img at bounding box center [85, 18] width 36 height 19
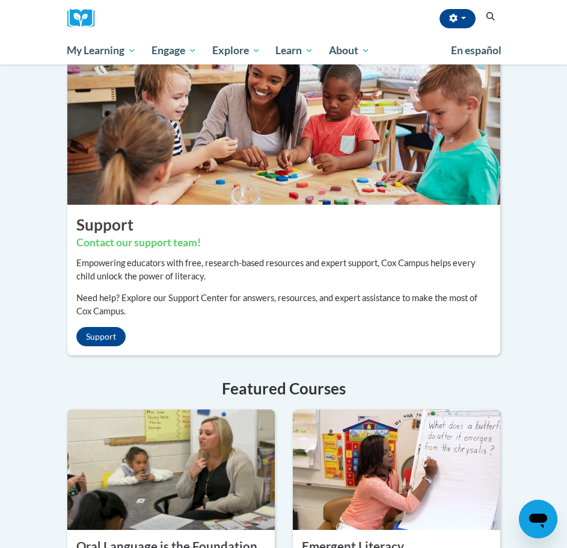
scroll to position [782, 0]
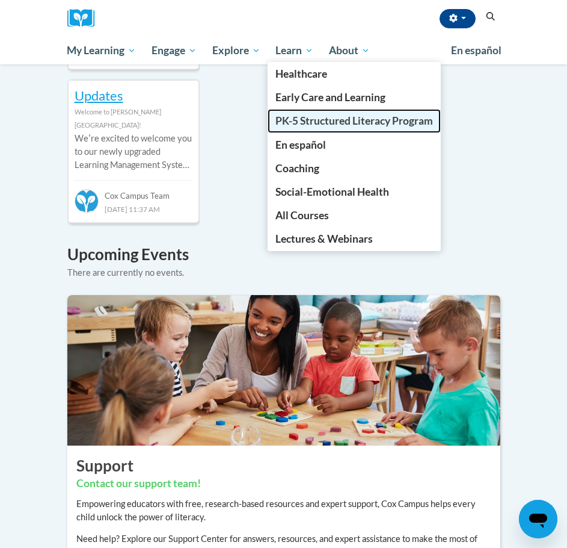
click at [349, 123] on span "PK-5 Structured Literacy Program" at bounding box center [355, 120] width 158 height 13
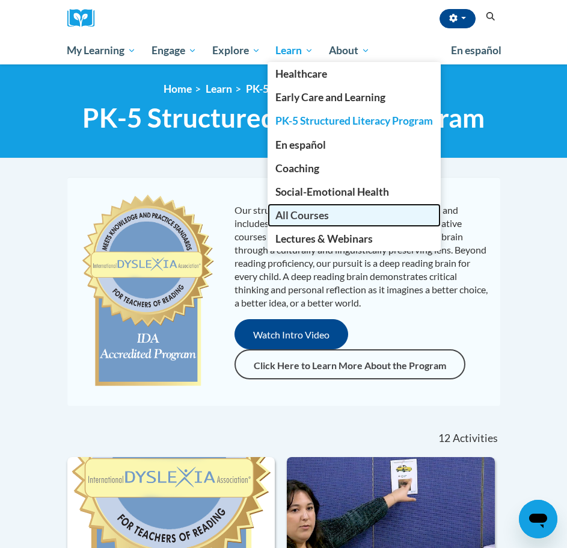
click at [304, 216] on span "All Courses" at bounding box center [303, 215] width 54 height 13
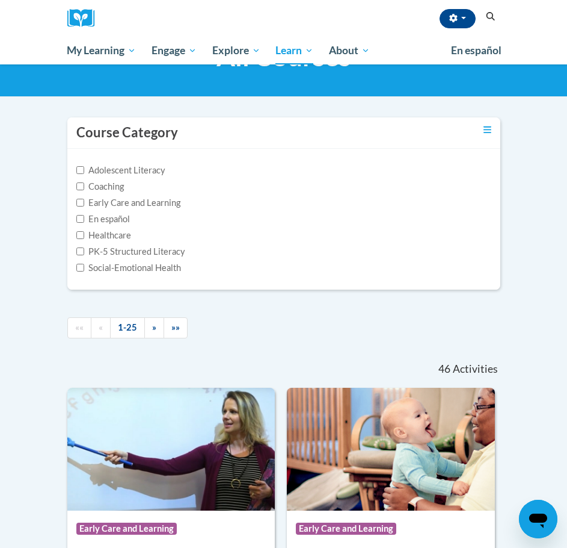
scroll to position [60, 0]
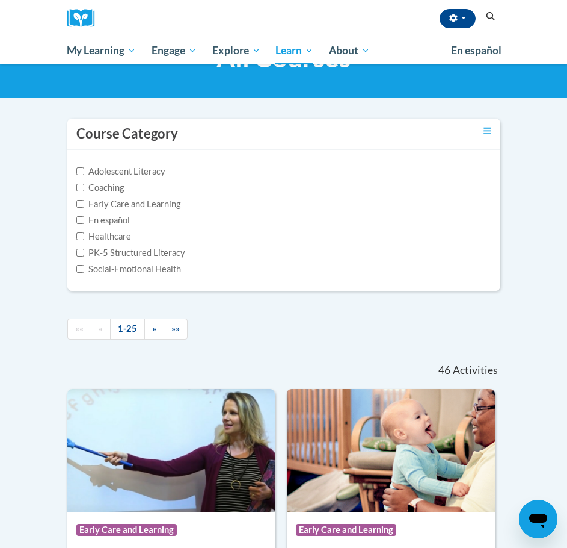
click at [119, 203] on label "Early Care and Learning" at bounding box center [128, 203] width 104 height 13
click at [84, 203] on input "Early Care and Learning" at bounding box center [80, 204] width 8 height 8
checkbox input "true"
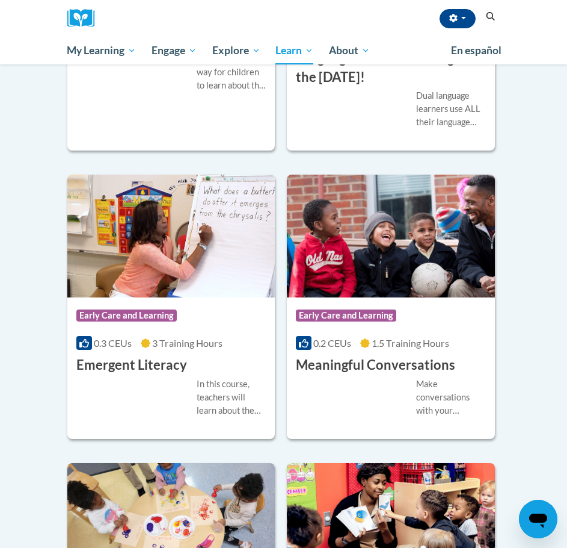
scroll to position [903, 0]
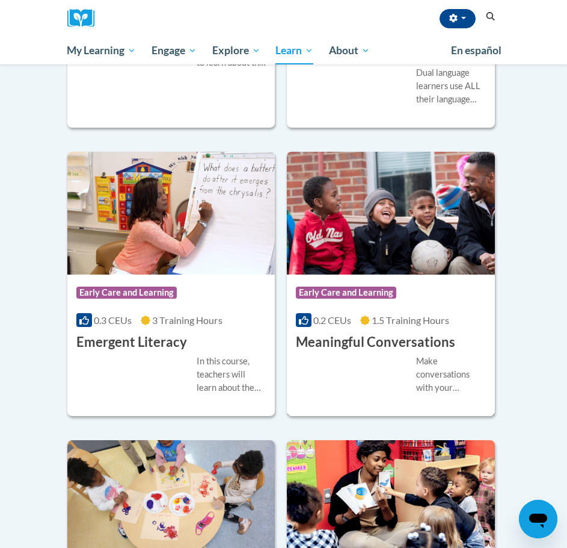
click at [385, 236] on img at bounding box center [391, 213] width 208 height 123
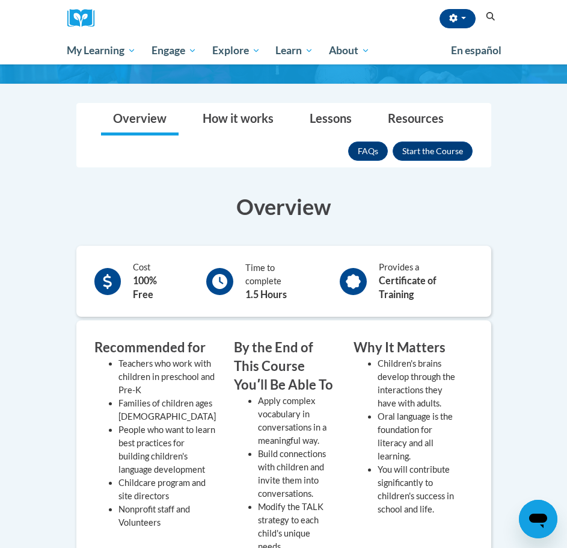
scroll to position [120, 0]
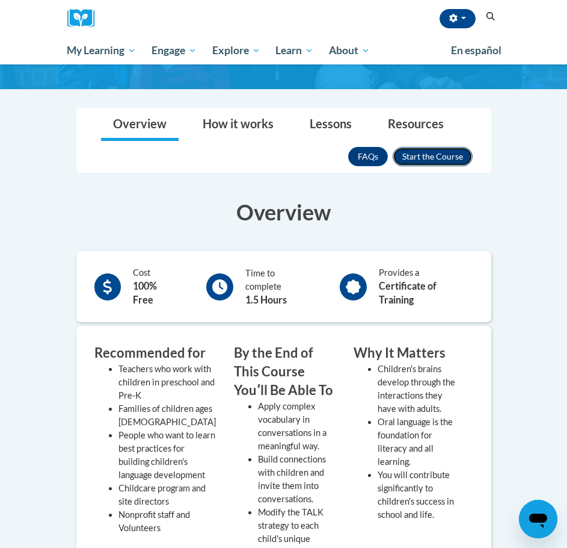
click at [434, 154] on button "Enroll" at bounding box center [433, 156] width 80 height 19
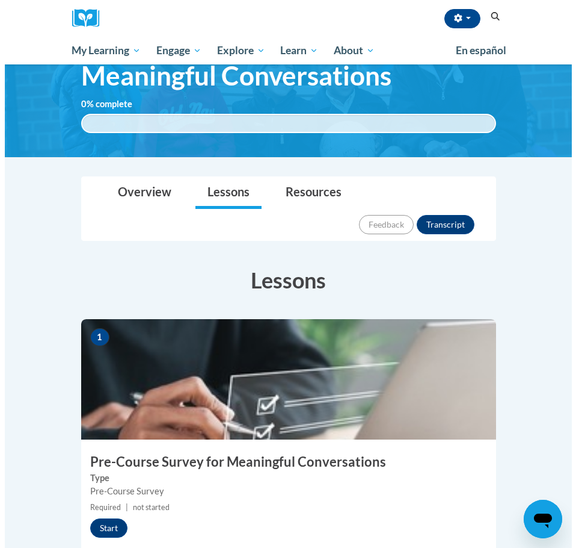
scroll to position [241, 0]
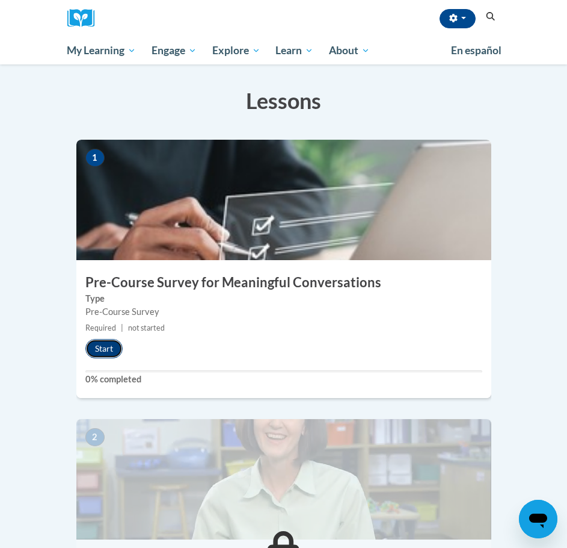
click at [110, 339] on button "Start" at bounding box center [103, 348] width 37 height 19
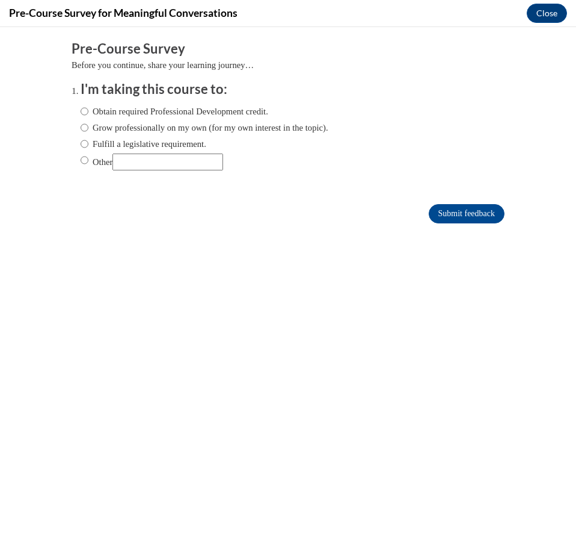
scroll to position [0, 0]
click at [143, 106] on label "Obtain required Professional Development credit." at bounding box center [175, 111] width 188 height 13
click at [88, 106] on input "Obtain required Professional Development credit." at bounding box center [85, 111] width 8 height 13
radio input "true"
click at [431, 204] on input "Submit feedback" at bounding box center [467, 213] width 76 height 19
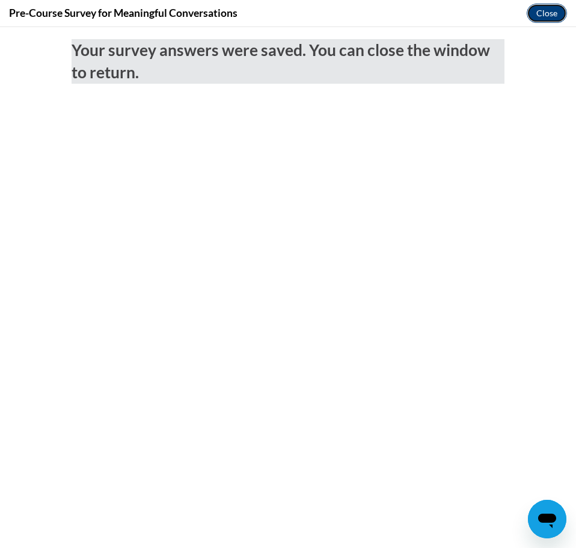
click at [560, 11] on button "Close" at bounding box center [547, 13] width 40 height 19
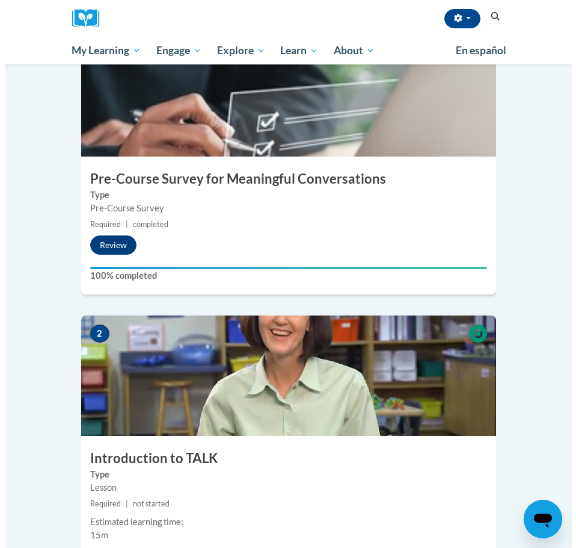
scroll to position [542, 0]
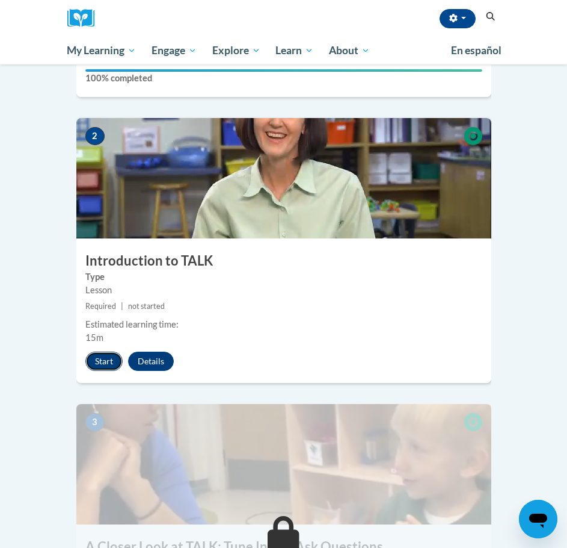
click at [105, 351] on button "Start" at bounding box center [103, 360] width 37 height 19
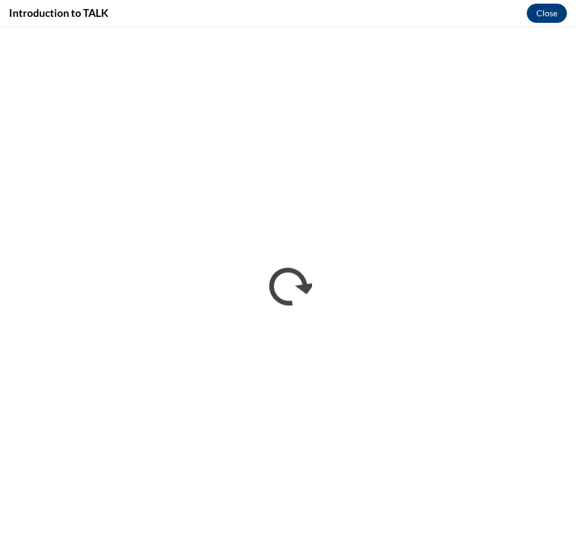
scroll to position [0, 0]
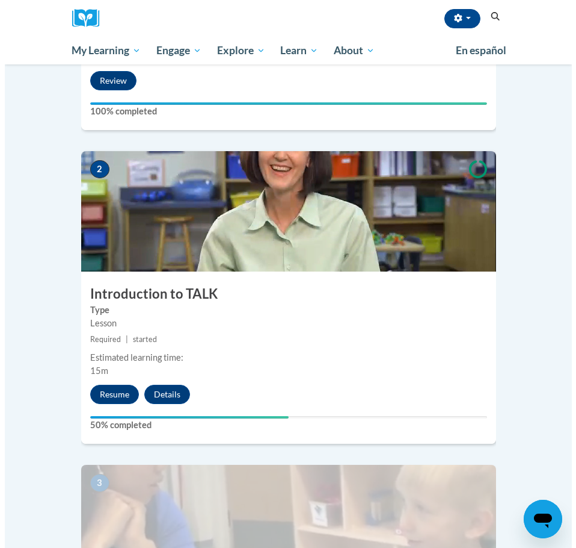
scroll to position [421, 0]
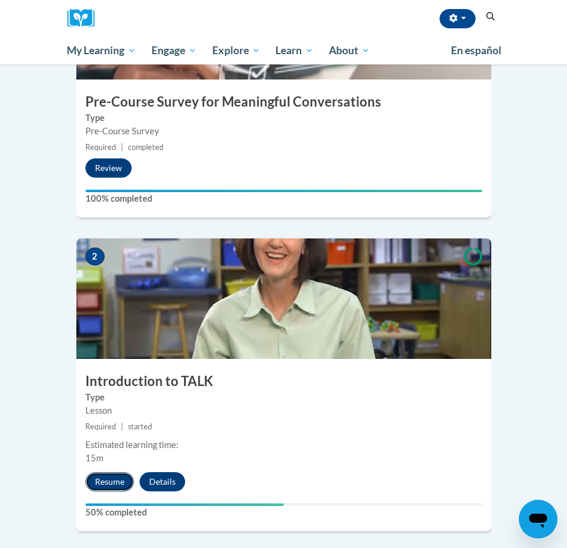
click at [111, 472] on button "Resume" at bounding box center [109, 481] width 49 height 19
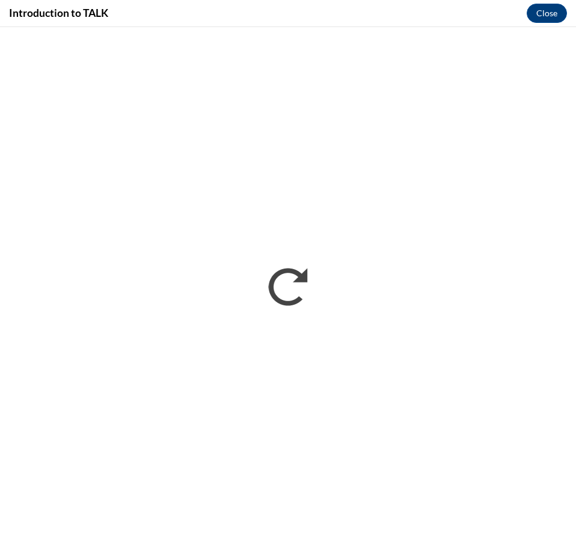
scroll to position [0, 0]
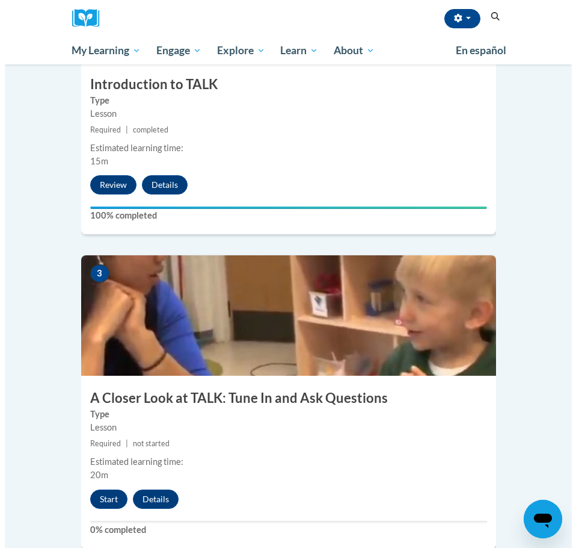
scroll to position [903, 0]
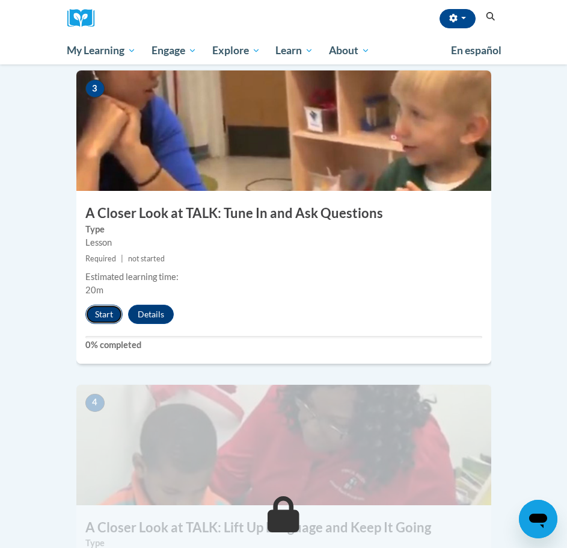
click at [116, 304] on button "Start" at bounding box center [103, 313] width 37 height 19
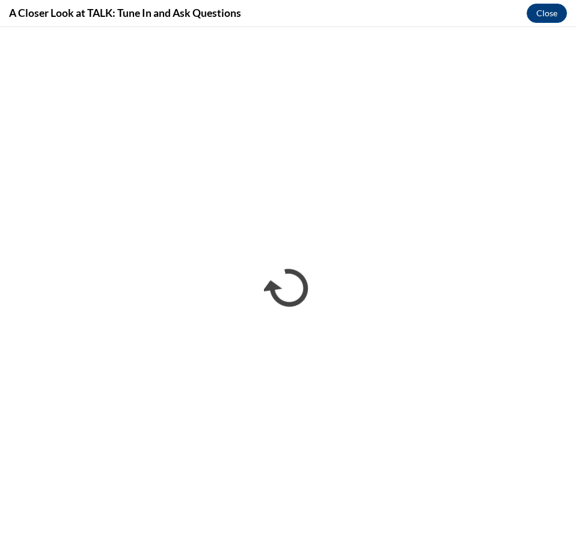
scroll to position [0, 0]
